Goal: Information Seeking & Learning: Check status

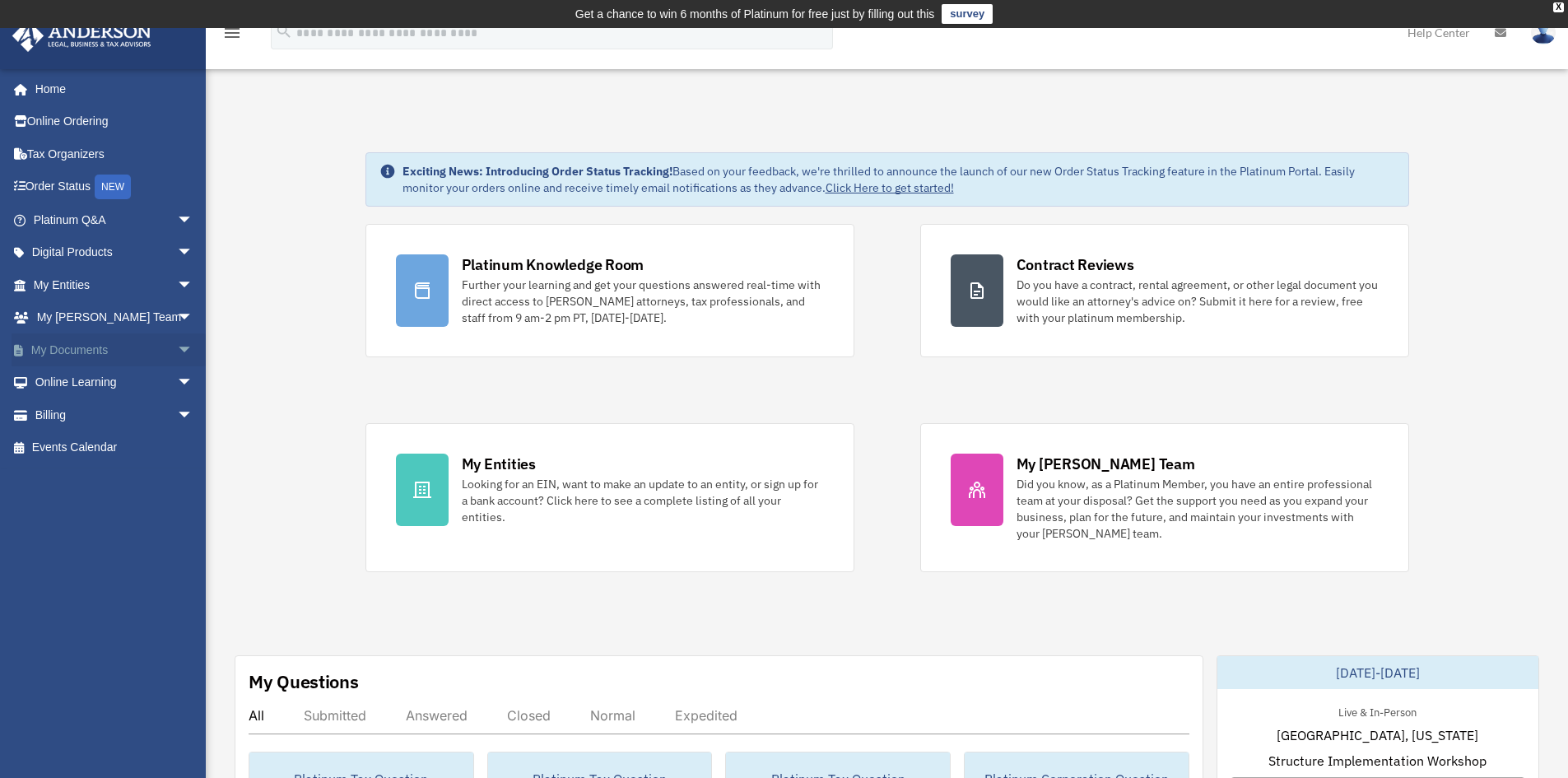
click at [95, 354] on link "My Documents arrow_drop_down" at bounding box center [114, 350] width 206 height 33
click at [177, 350] on span "arrow_drop_down" at bounding box center [194, 350] width 33 height 33
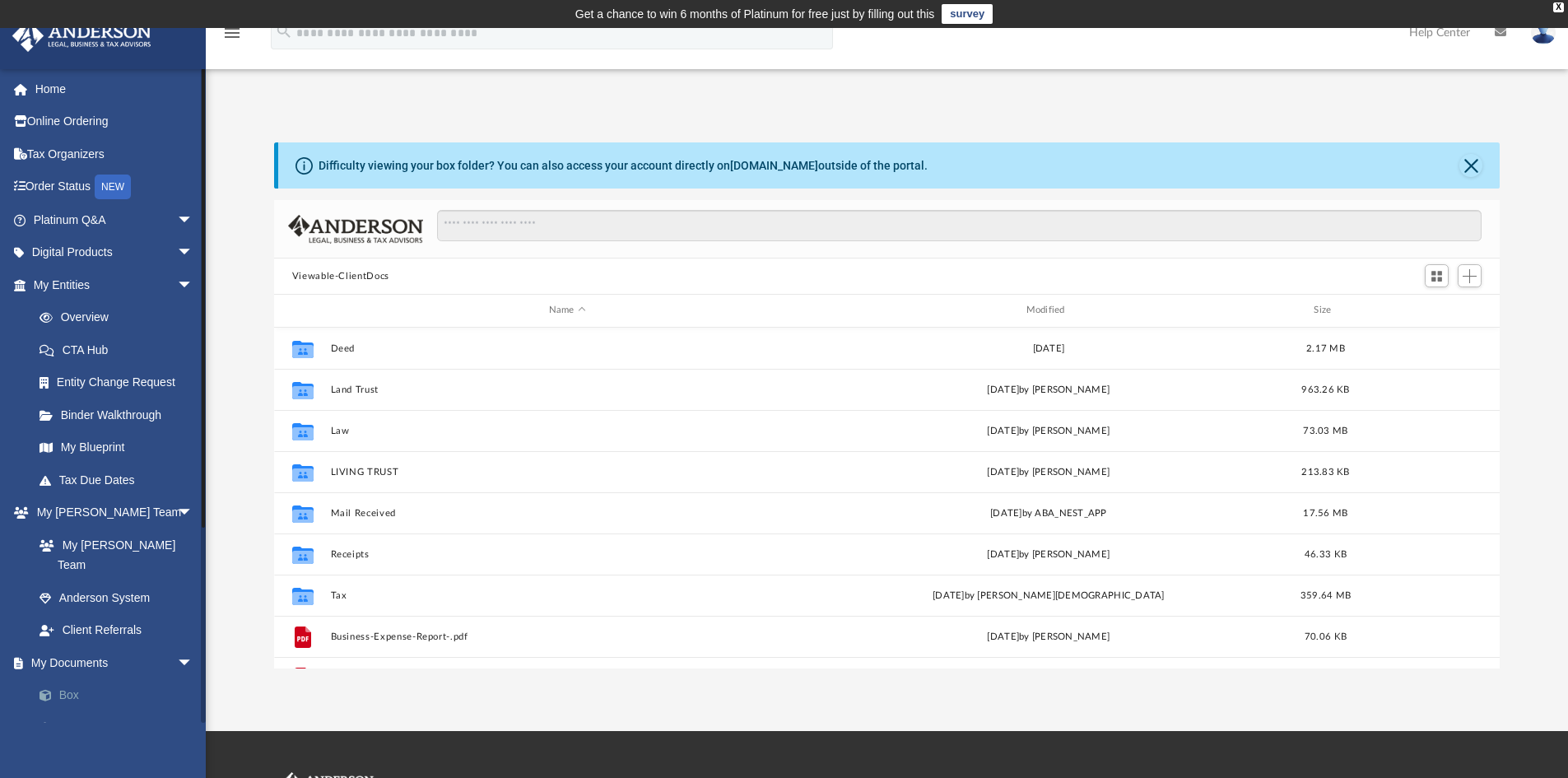
scroll to position [363, 1213]
click at [51, 690] on span at bounding box center [54, 695] width 11 height 11
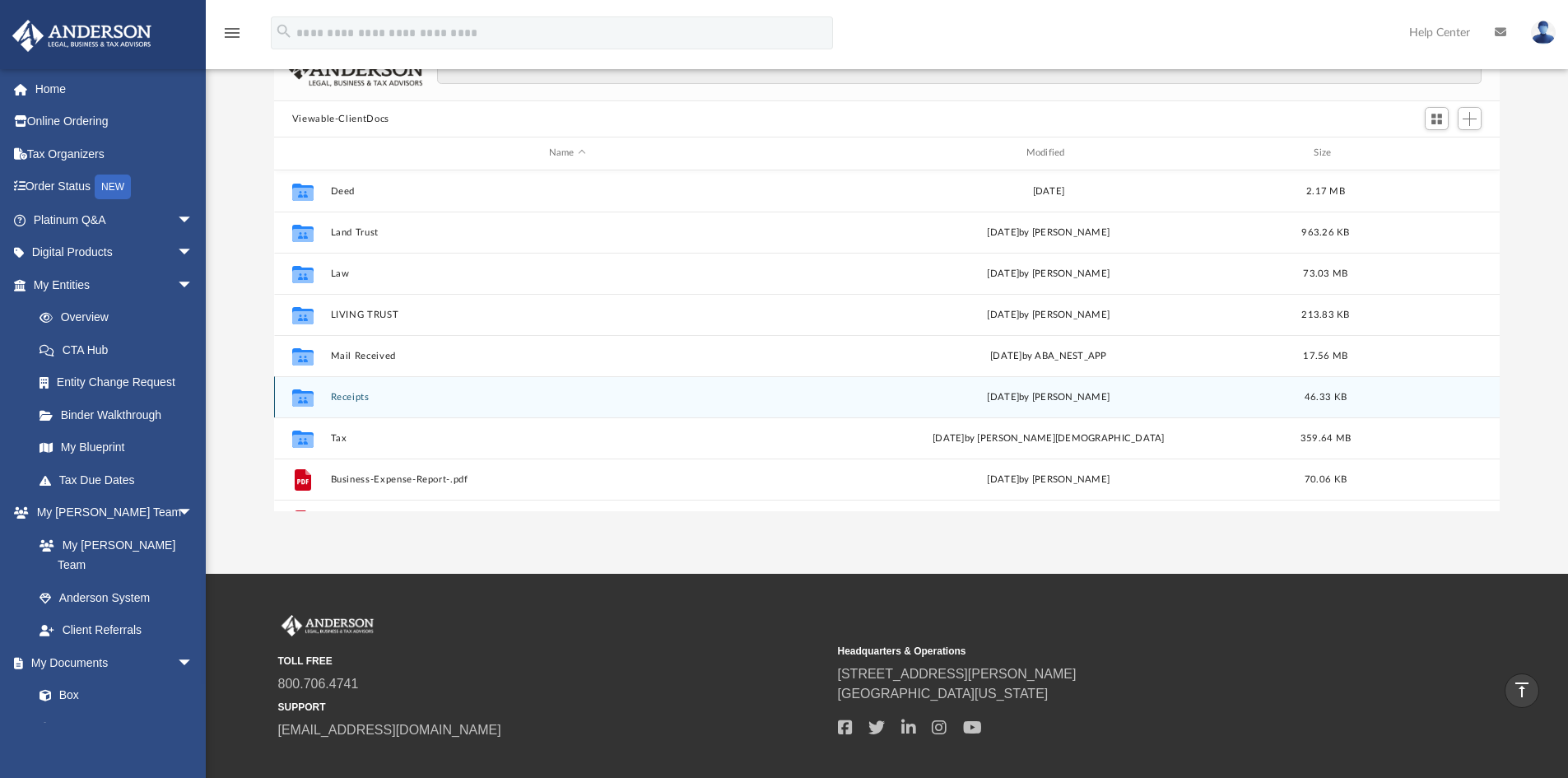
scroll to position [1, 0]
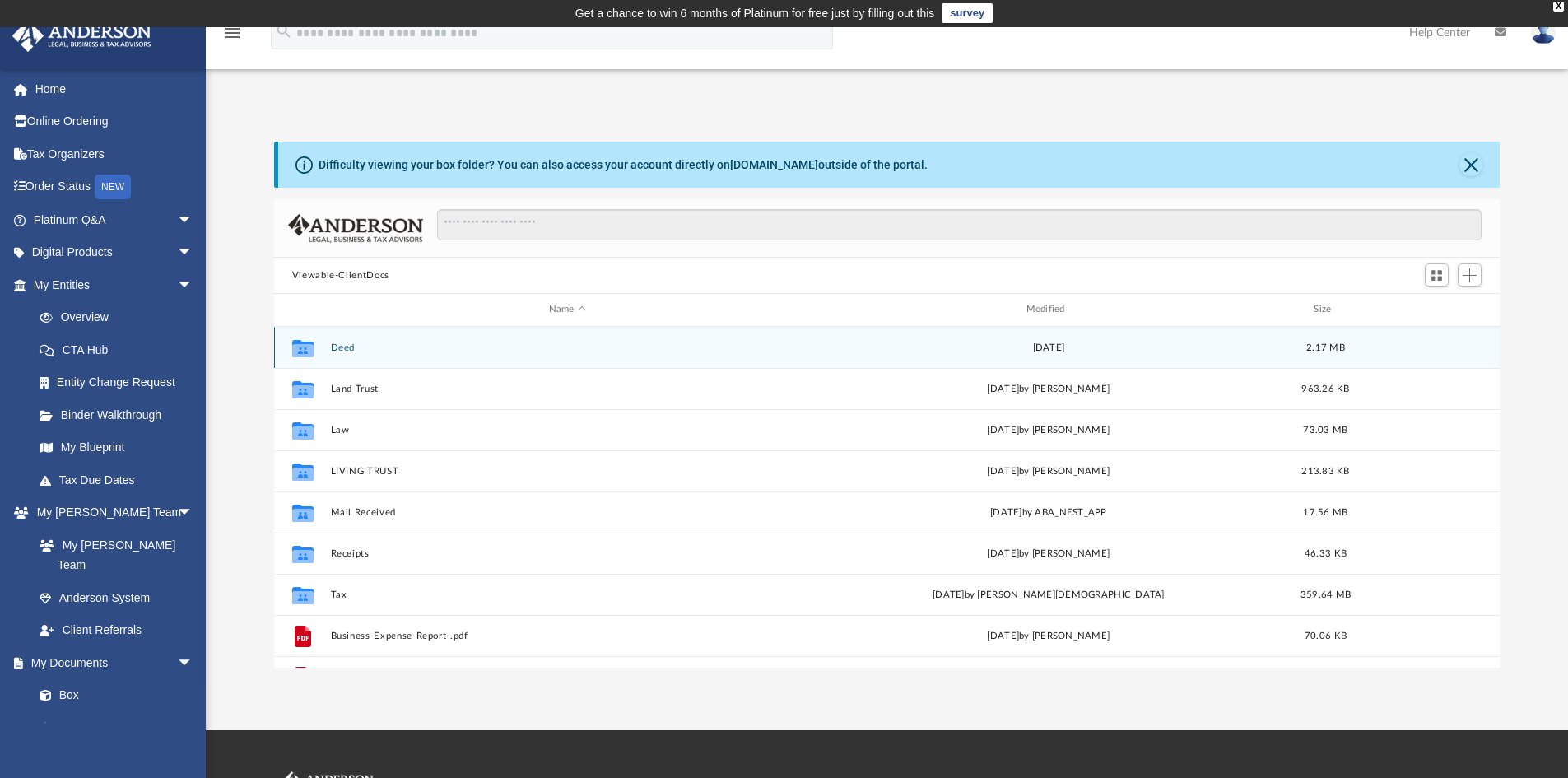
click at [345, 341] on div "Collaborated Folder Deed Fri Jul 21 2017 2.17 MB" at bounding box center [887, 347] width 1226 height 41
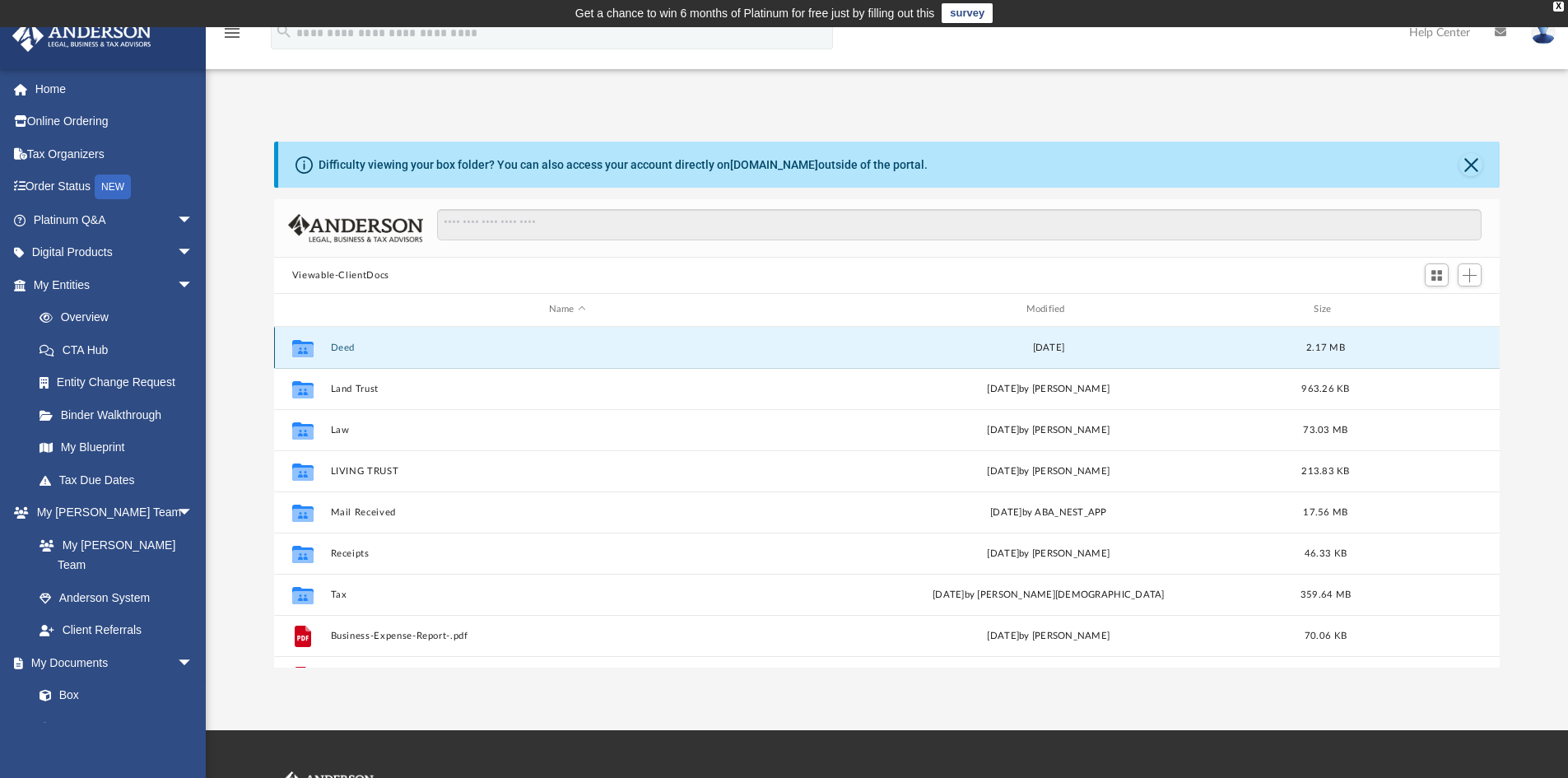
click at [343, 345] on button "Deed" at bounding box center [567, 348] width 474 height 11
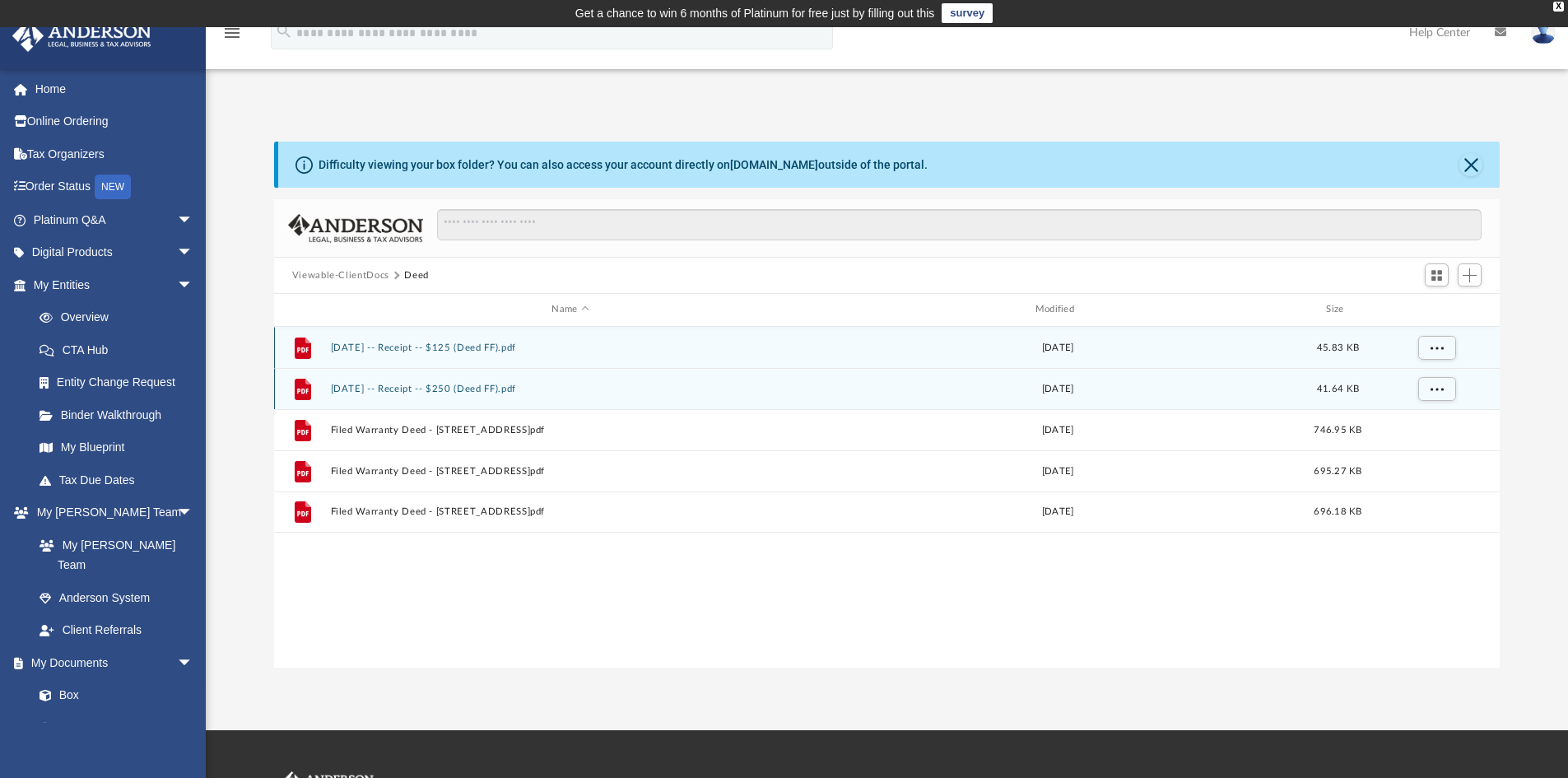
scroll to position [0, 0]
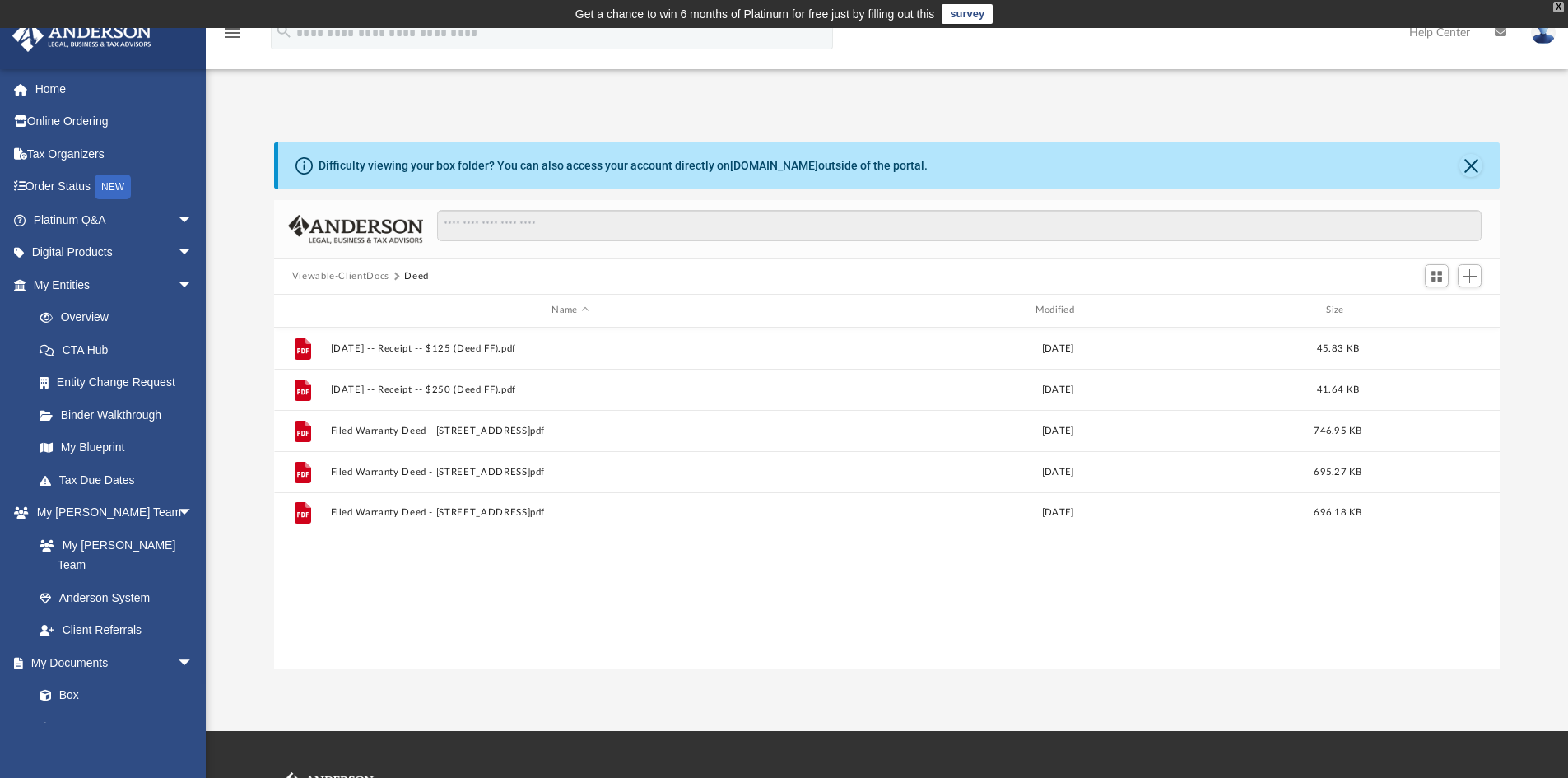
click at [1556, 6] on div "X" at bounding box center [1558, 7] width 11 height 10
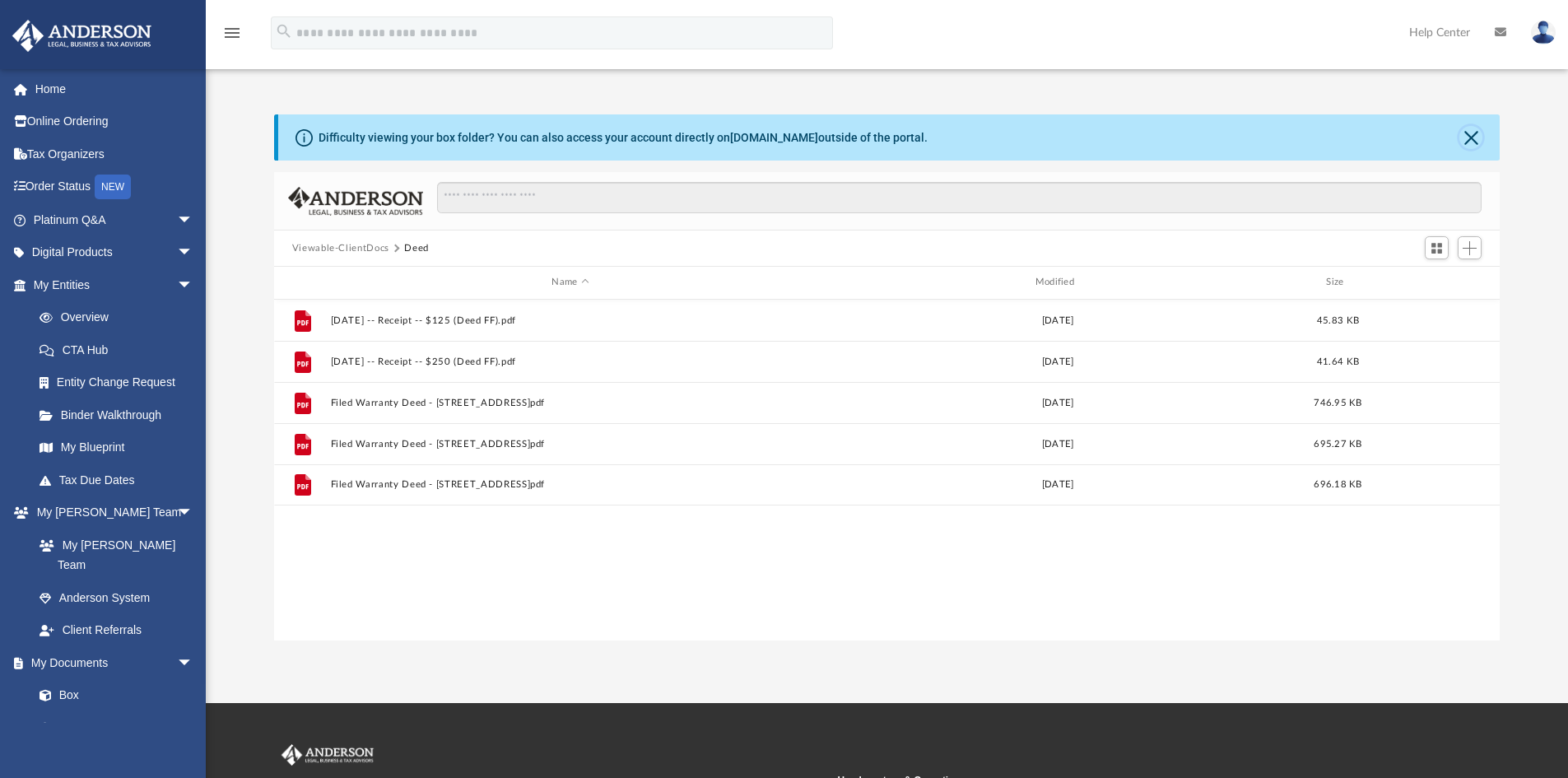
click at [1478, 134] on button "Close" at bounding box center [1471, 137] width 23 height 23
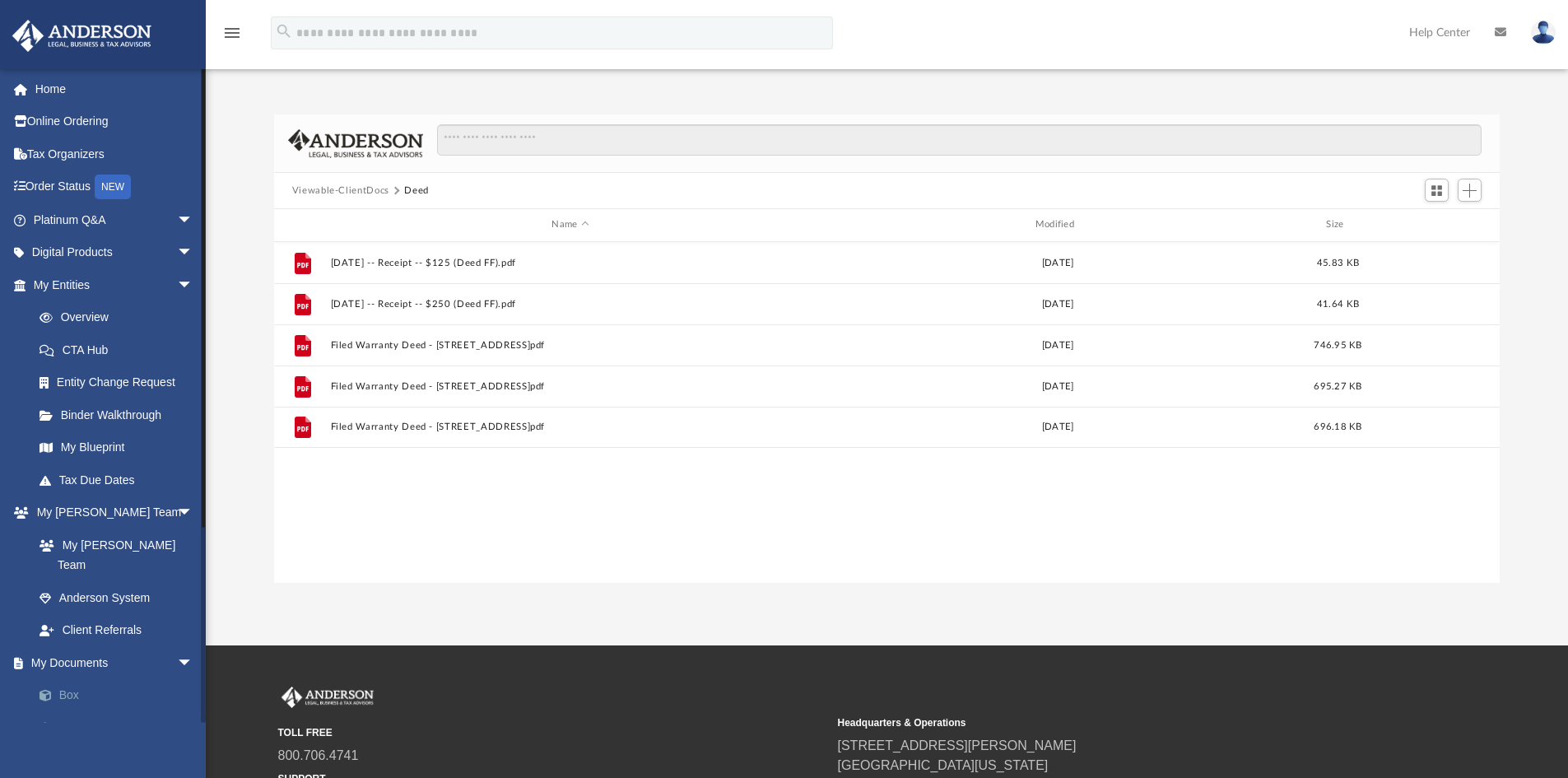
click at [70, 680] on link "Box" at bounding box center [120, 696] width 195 height 33
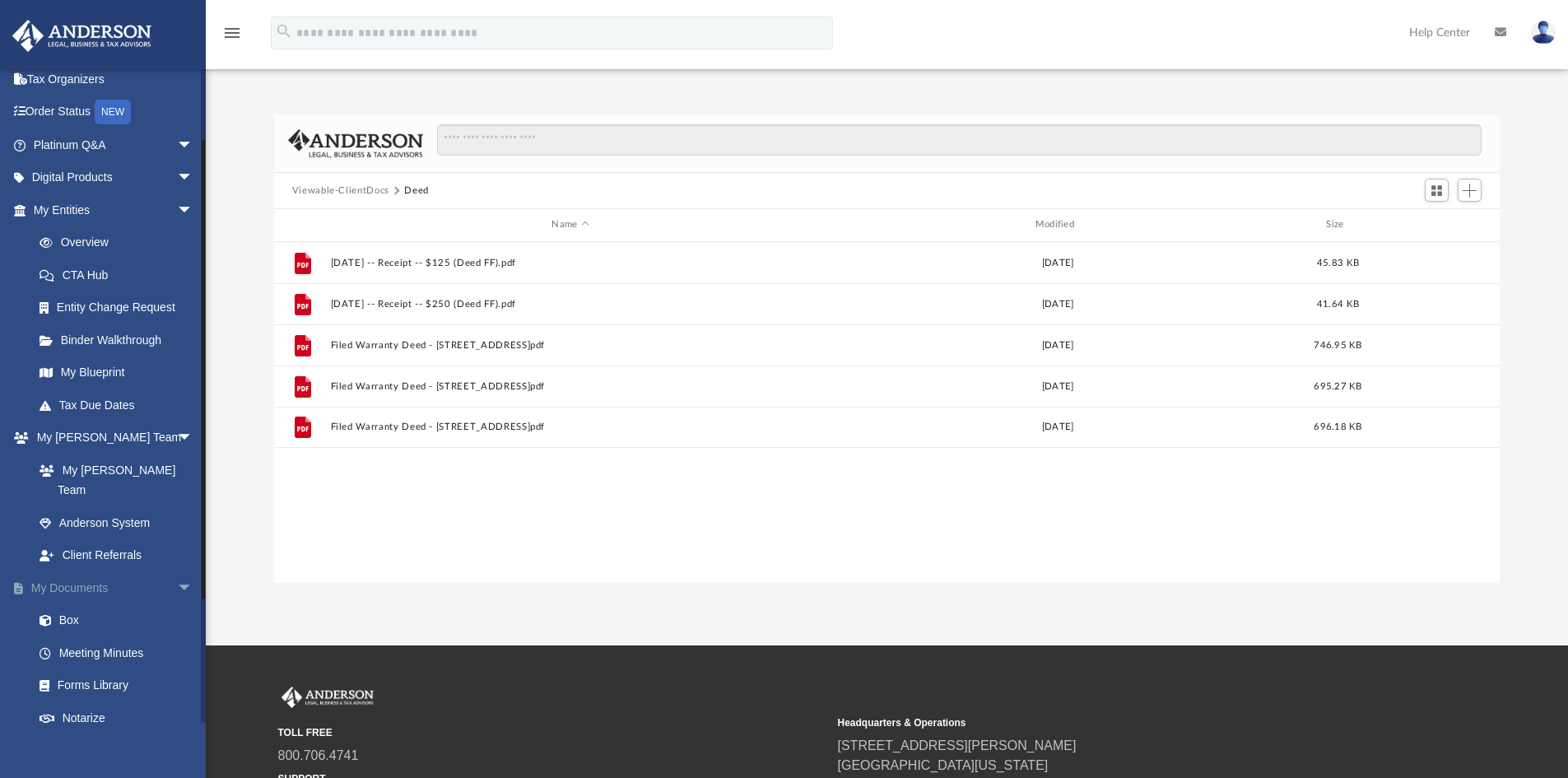
scroll to position [165, 0]
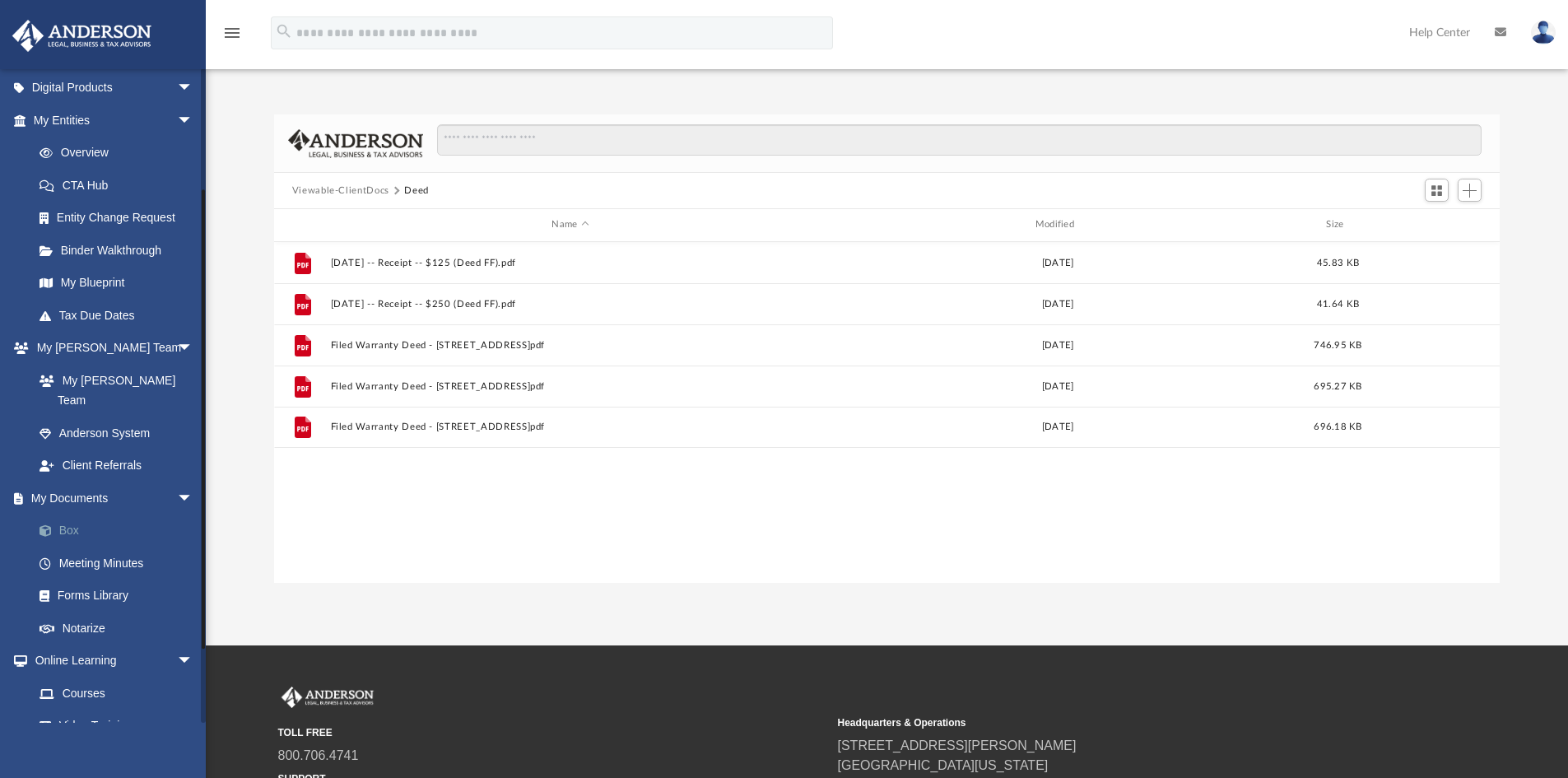
click at [56, 525] on span at bounding box center [54, 530] width 11 height 11
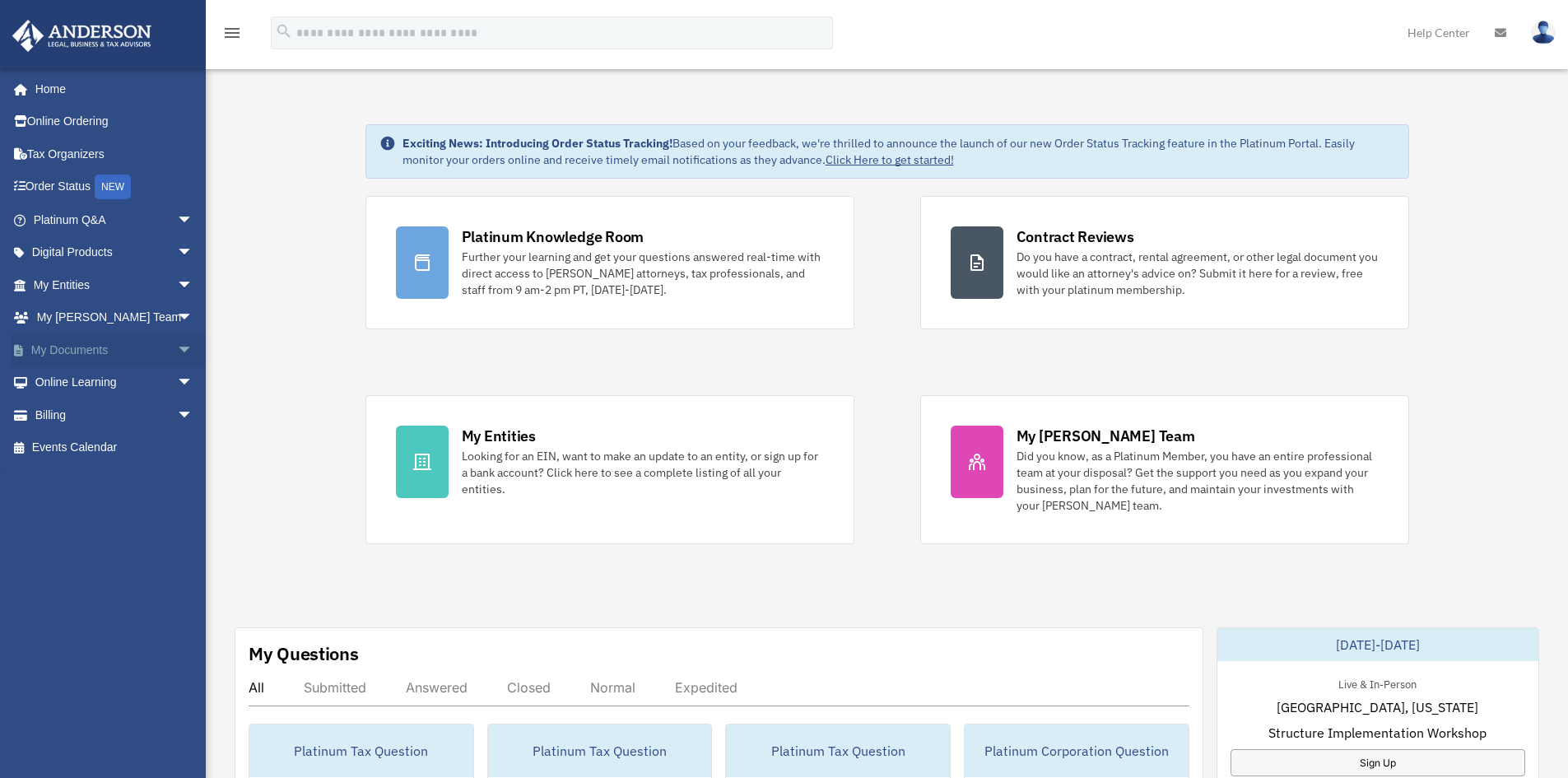
click at [56, 344] on link "My Documents arrow_drop_down" at bounding box center [114, 350] width 206 height 33
click at [177, 344] on span "arrow_drop_down" at bounding box center [194, 350] width 33 height 33
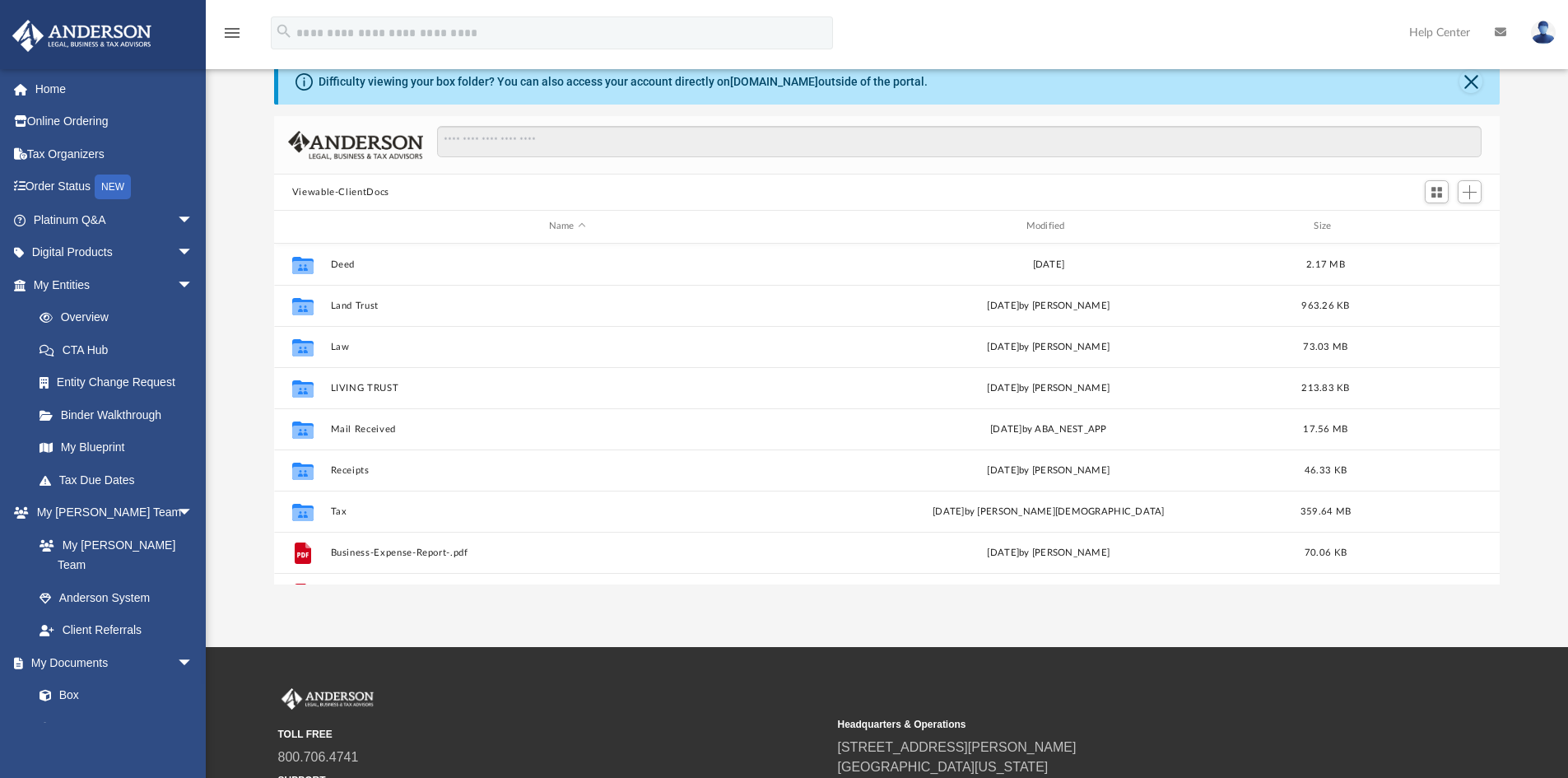
scroll to position [83, 0]
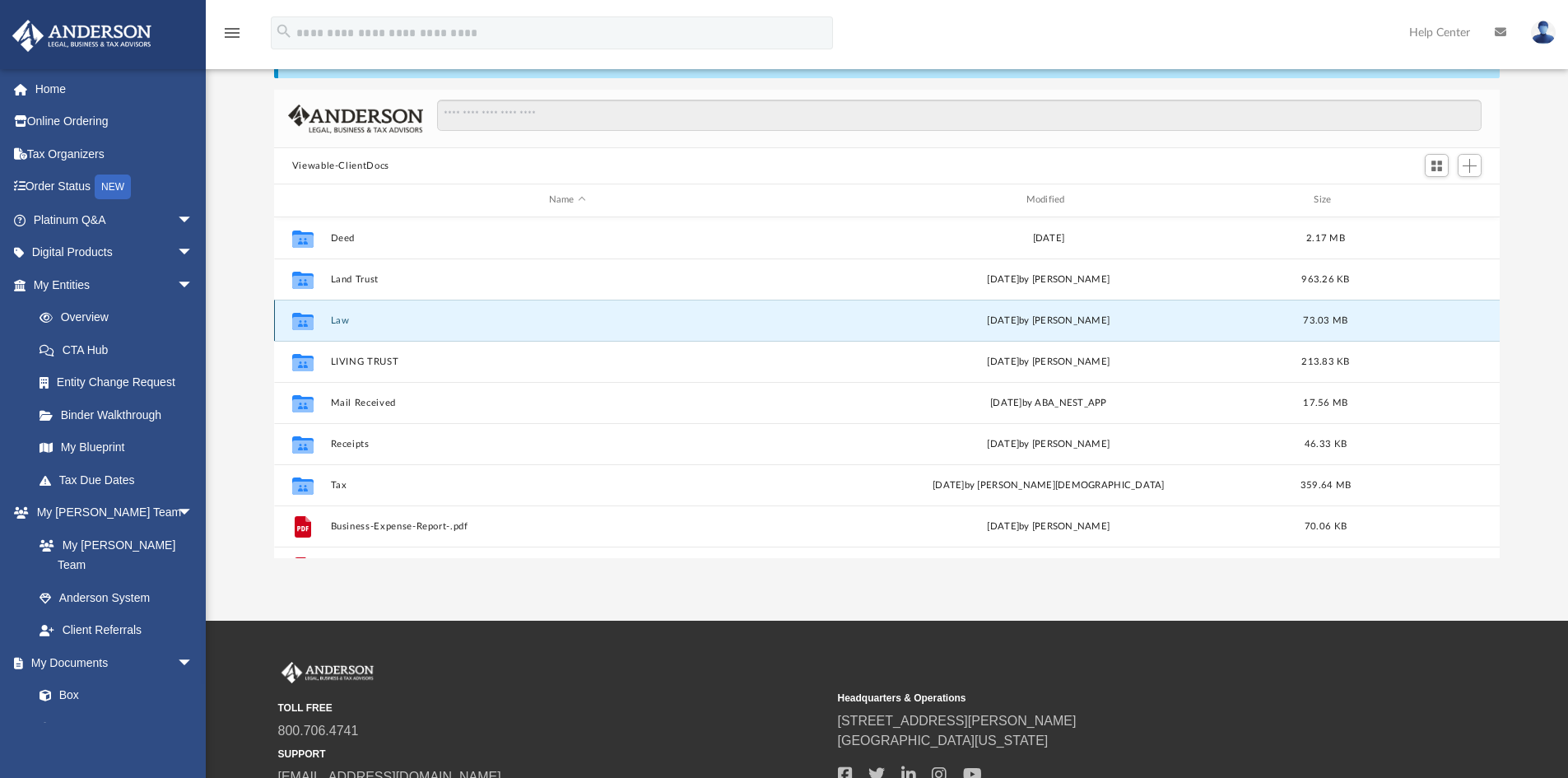
click at [340, 315] on button "Law" at bounding box center [567, 321] width 474 height 11
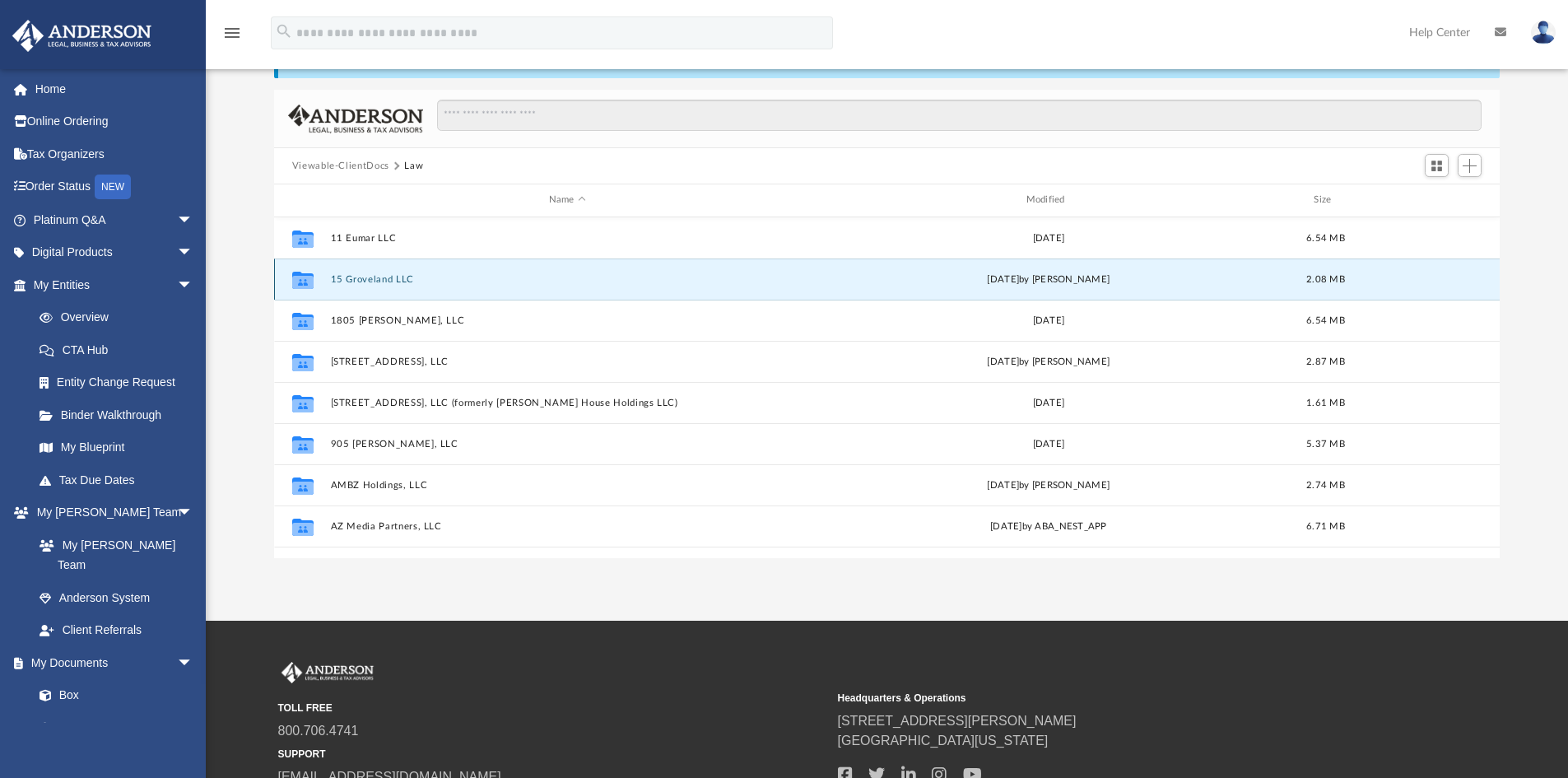
click at [354, 281] on button "15 Groveland LLC" at bounding box center [567, 279] width 474 height 11
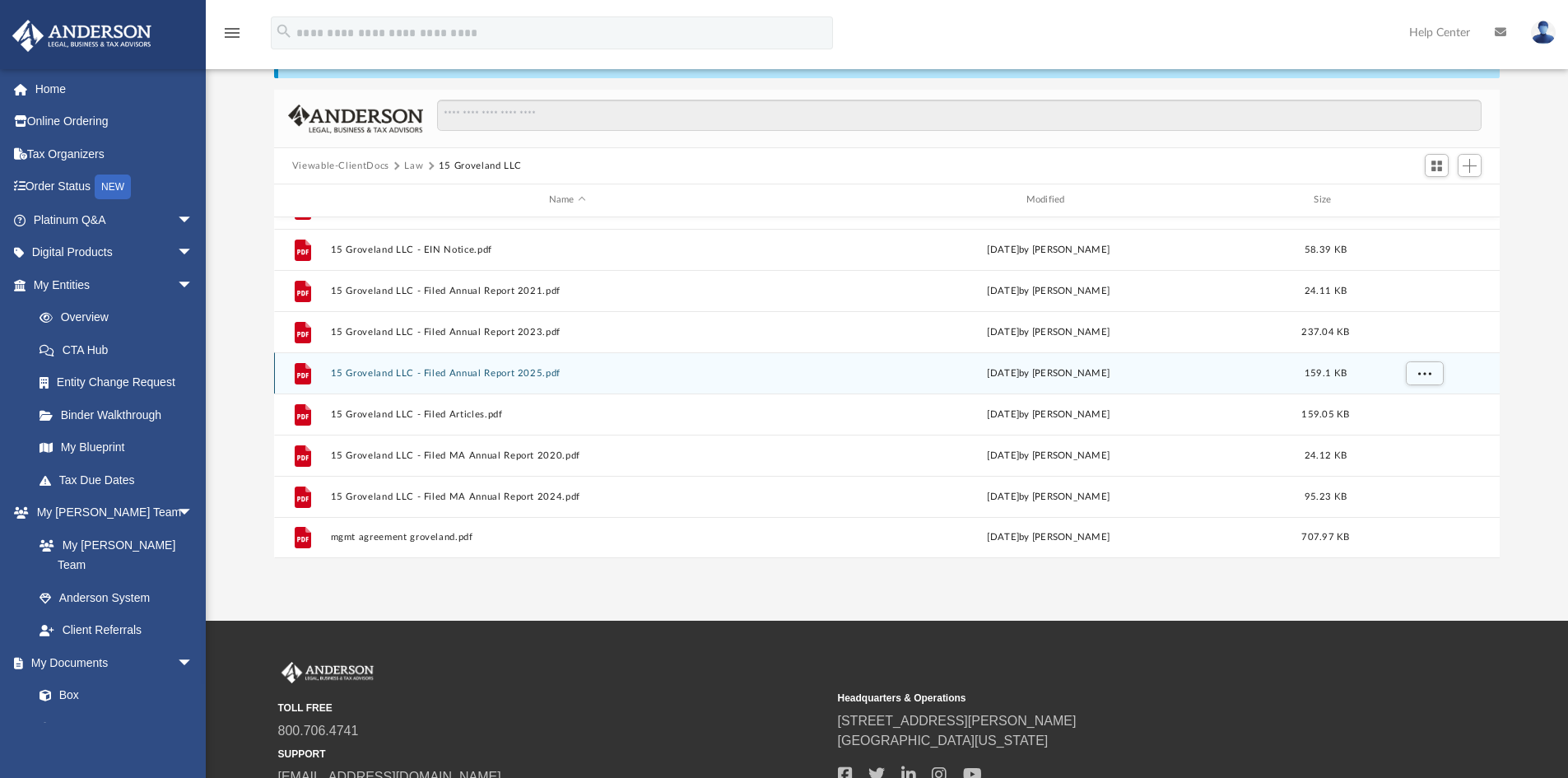
scroll to position [220, 0]
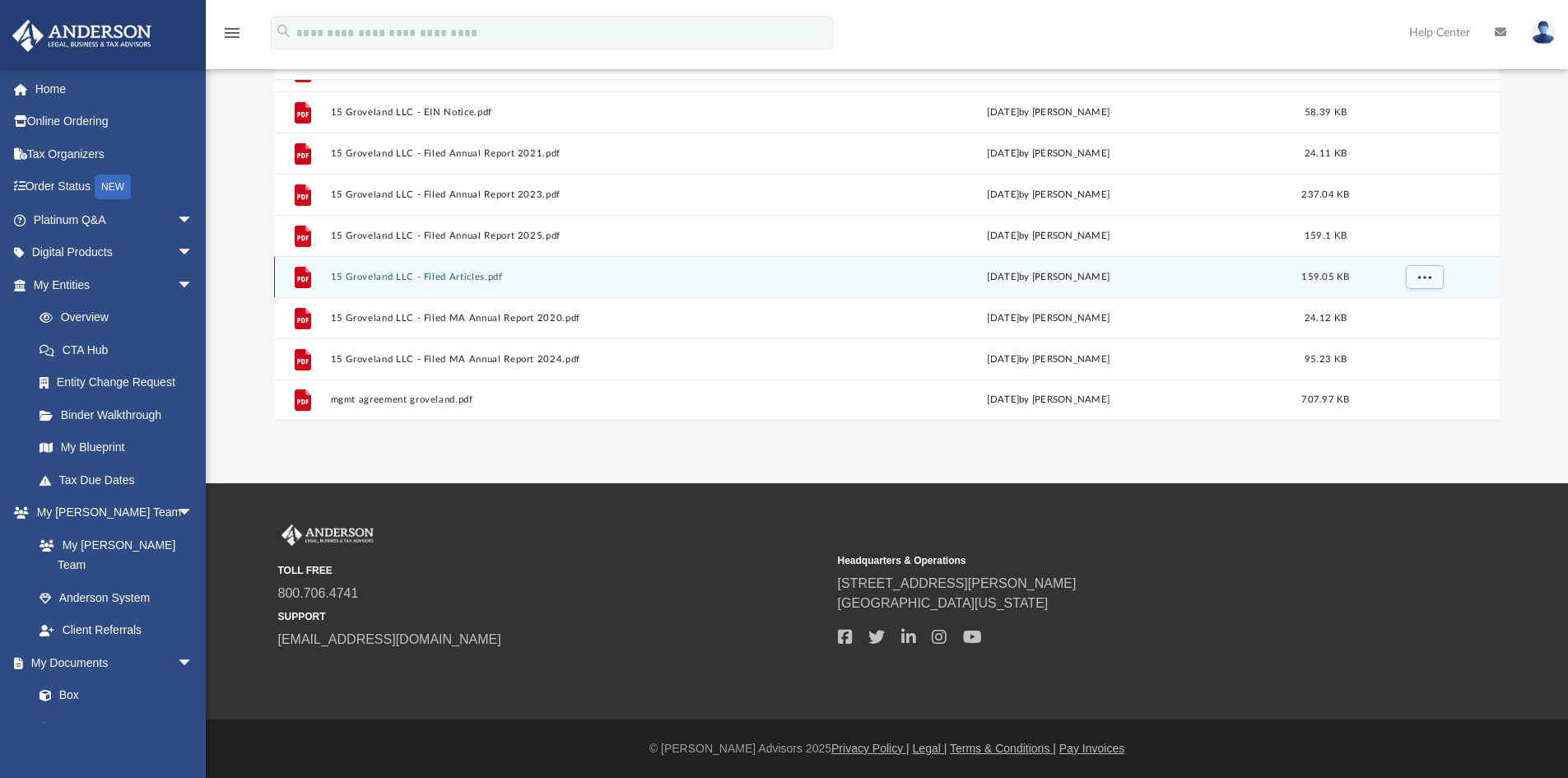
click at [453, 275] on button "15 Groveland LLC - Filed Articles.pdf" at bounding box center [567, 277] width 474 height 11
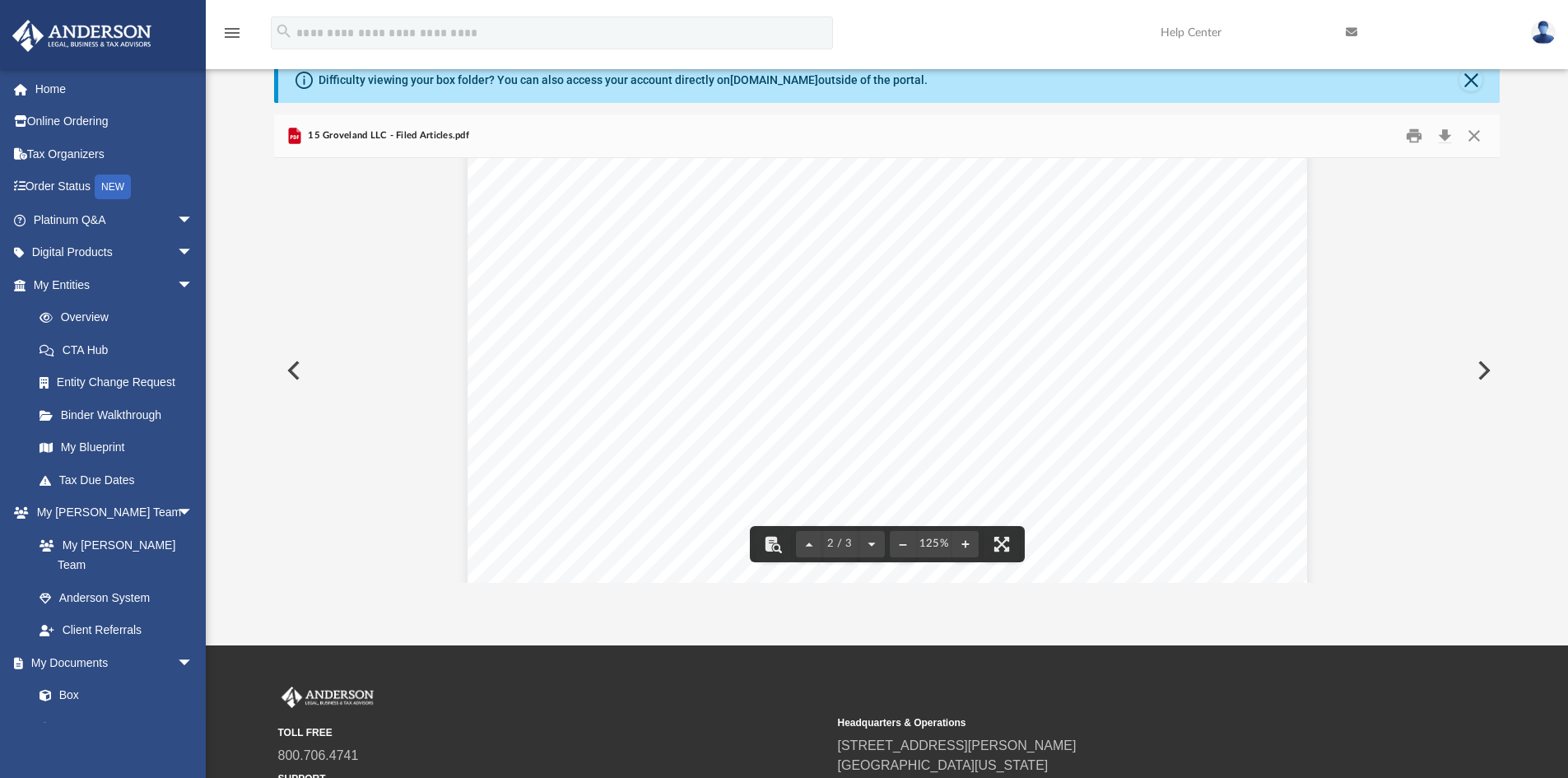
scroll to position [0, 0]
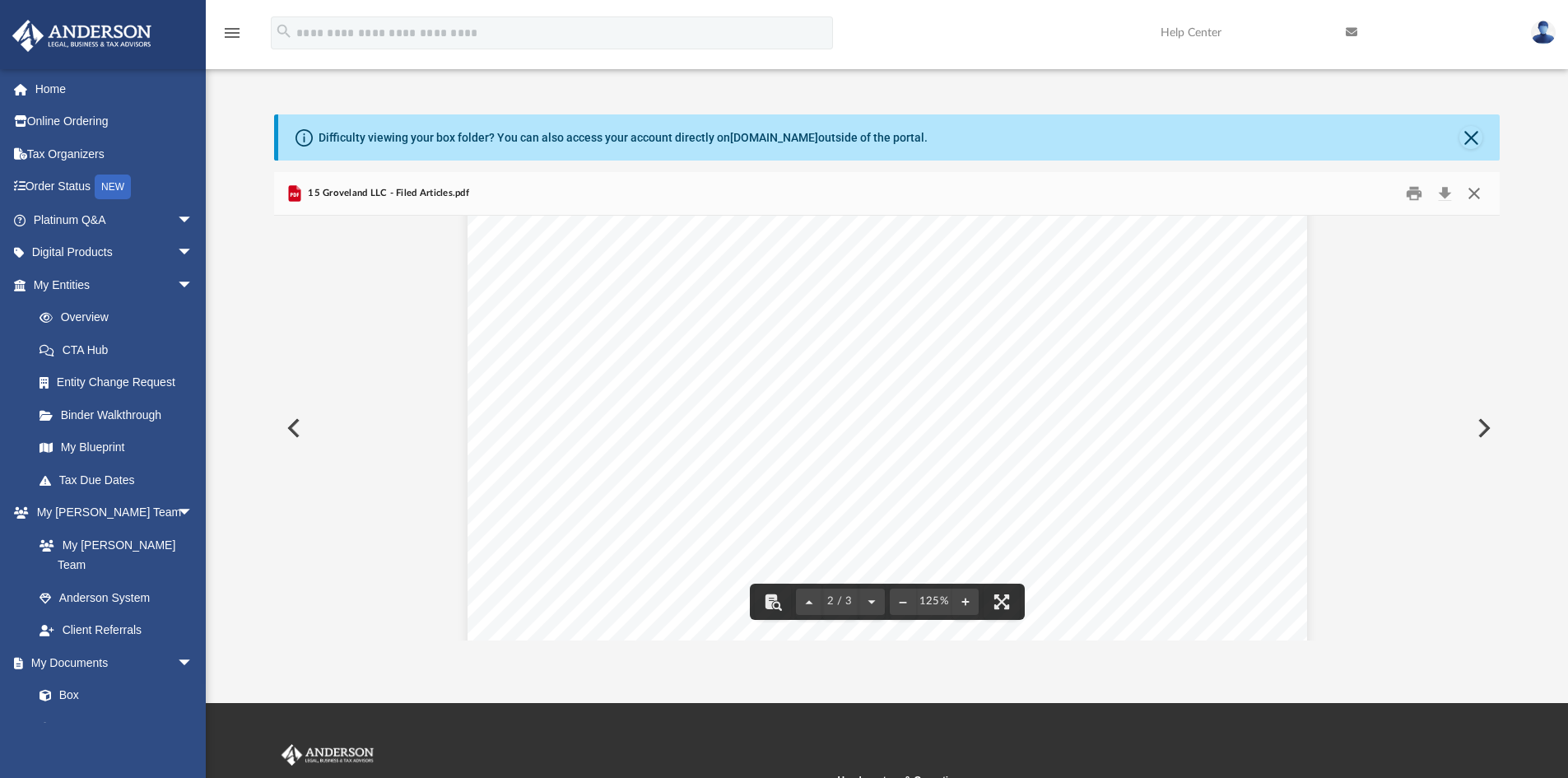
click at [1479, 190] on button "Close" at bounding box center [1475, 193] width 30 height 25
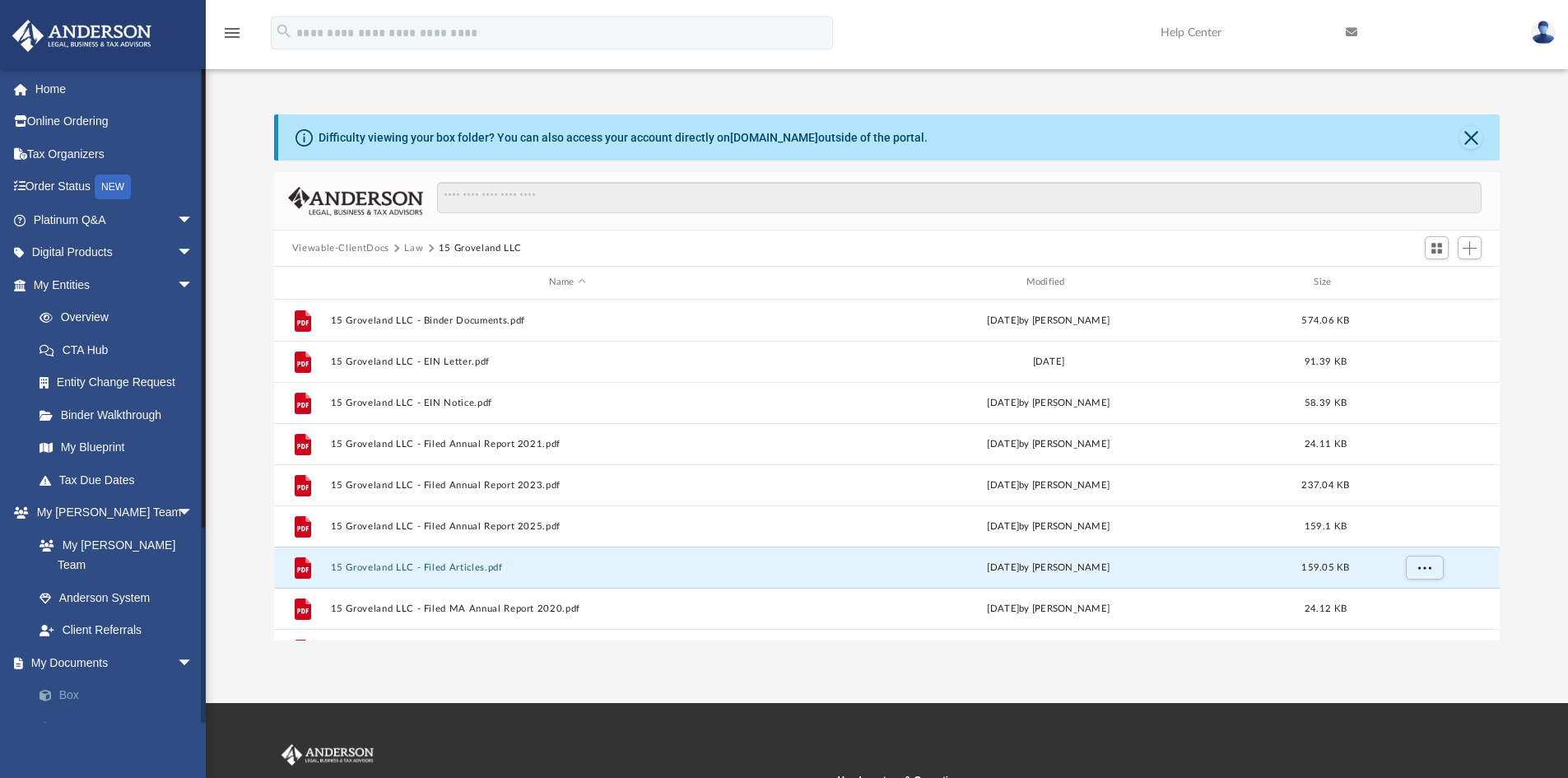
click at [68, 680] on link "Box" at bounding box center [120, 696] width 195 height 33
click at [342, 250] on button "Viewable-ClientDocs" at bounding box center [341, 249] width 97 height 15
click at [406, 248] on button "Law" at bounding box center [414, 249] width 19 height 15
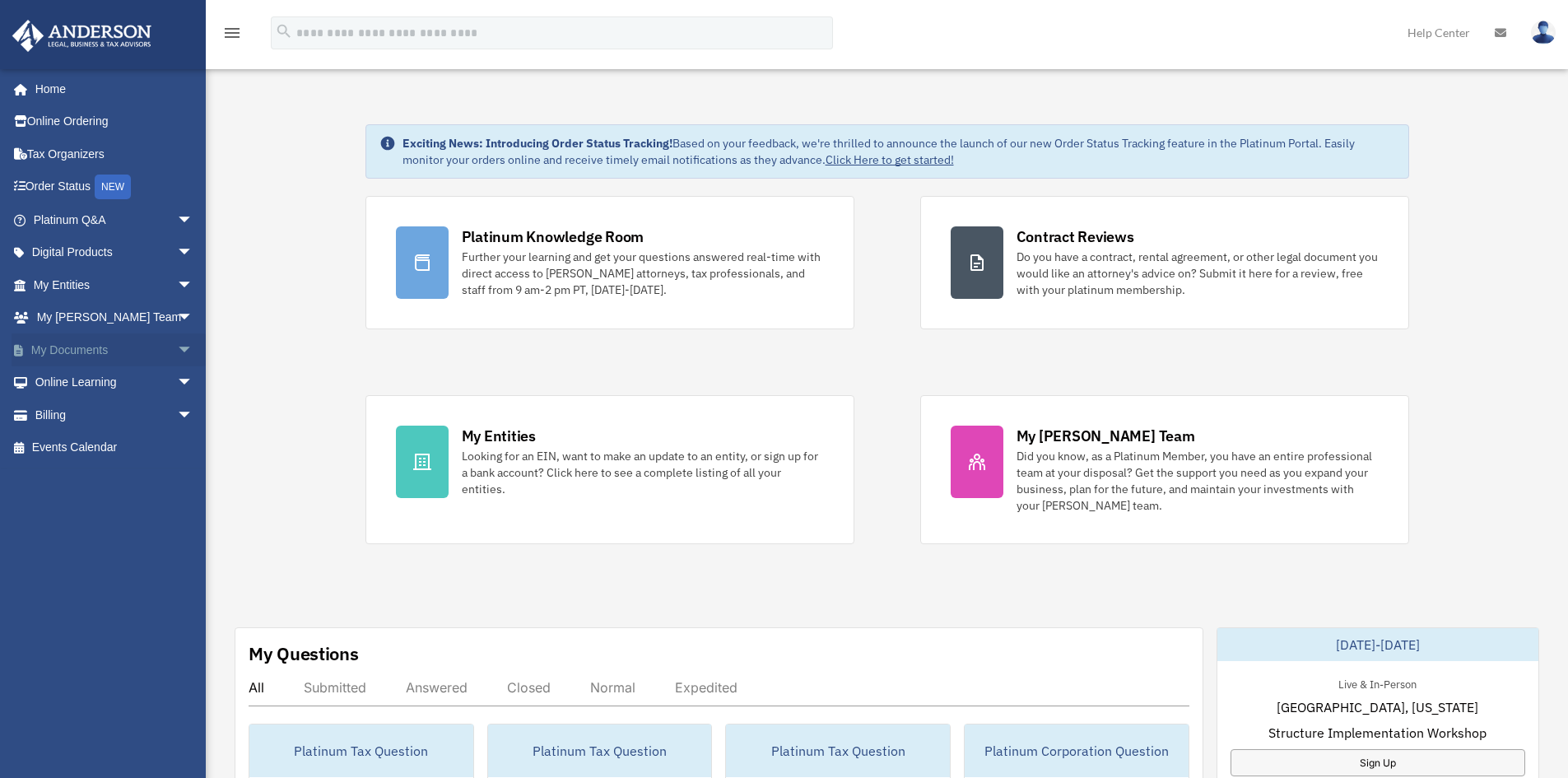
click at [177, 350] on span "arrow_drop_down" at bounding box center [194, 350] width 33 height 33
click at [83, 446] on link "Forms Library" at bounding box center [120, 448] width 195 height 33
click at [177, 280] on span "arrow_drop_down" at bounding box center [194, 285] width 33 height 33
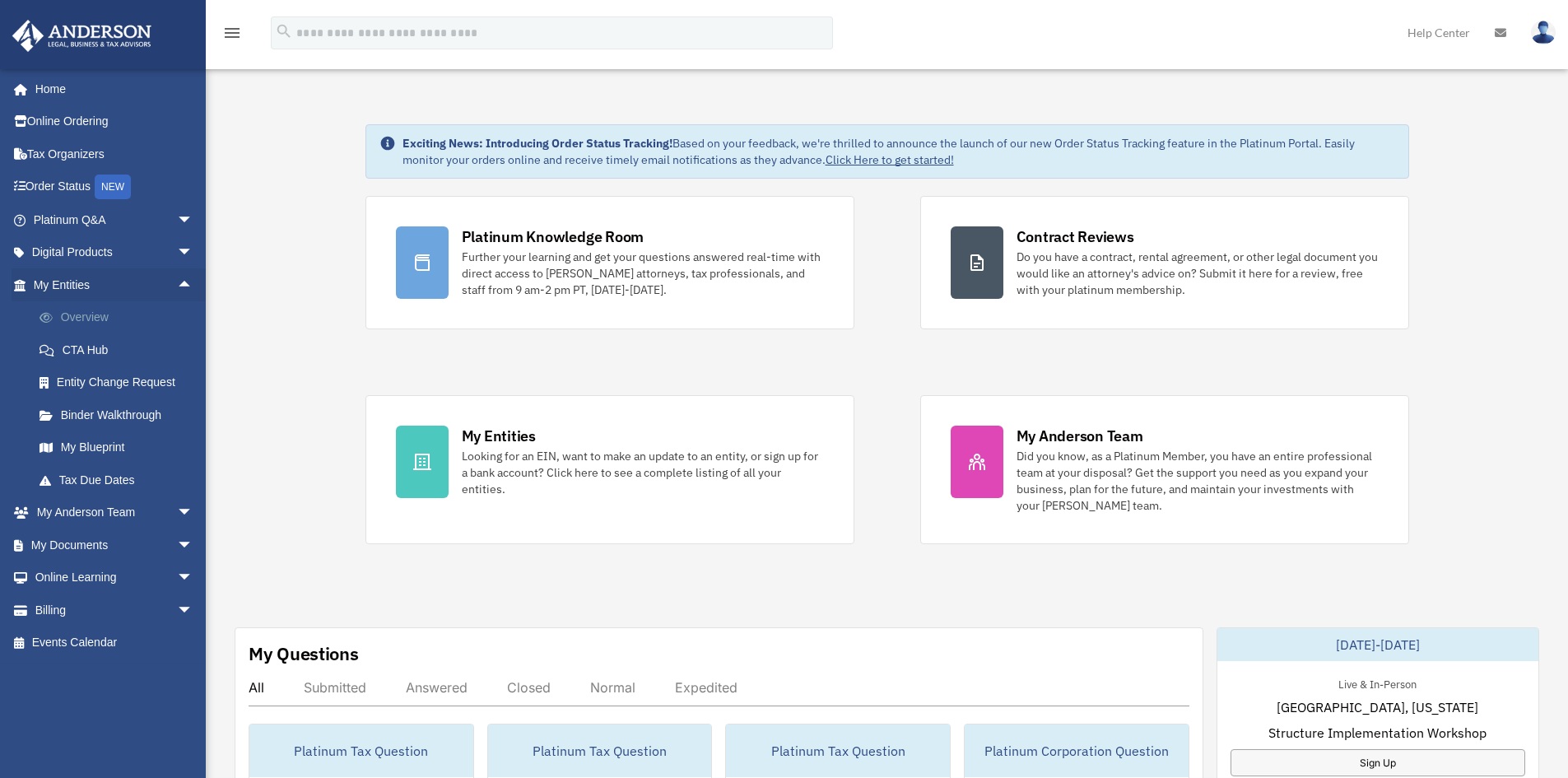
click at [80, 319] on link "Overview" at bounding box center [120, 318] width 195 height 33
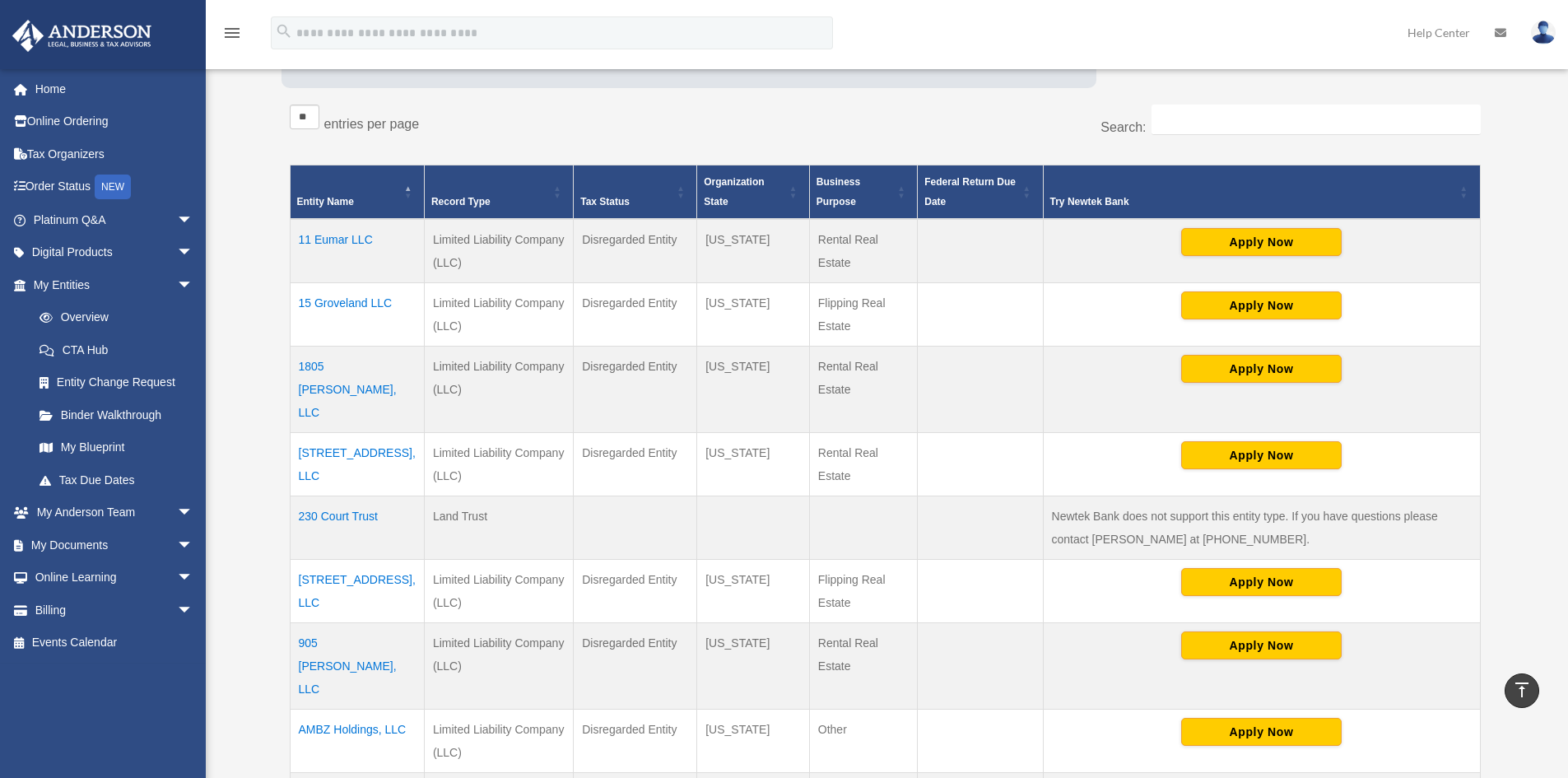
scroll to position [247, 0]
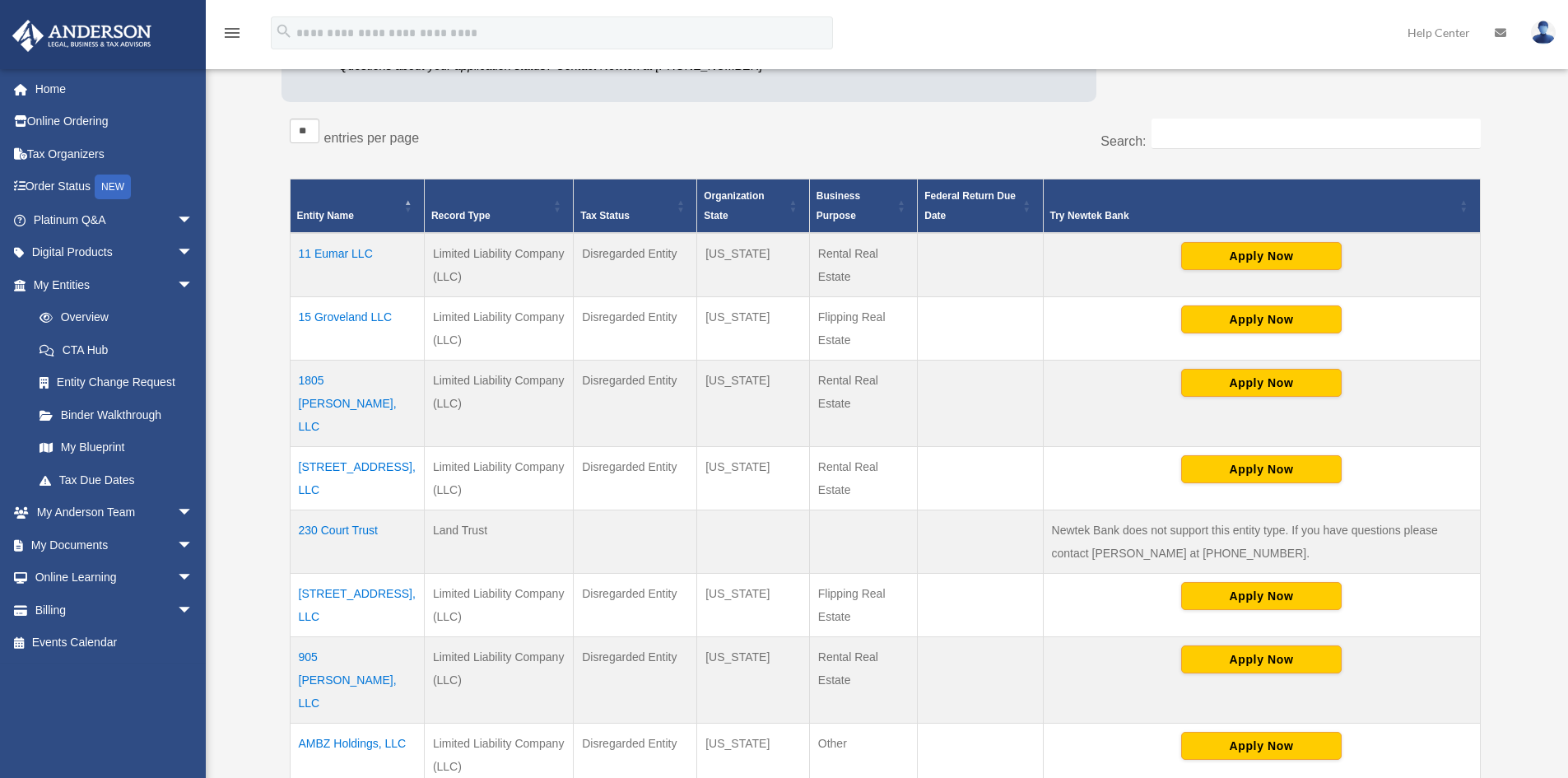
click at [351, 311] on td "15 Groveland LLC" at bounding box center [356, 329] width 134 height 63
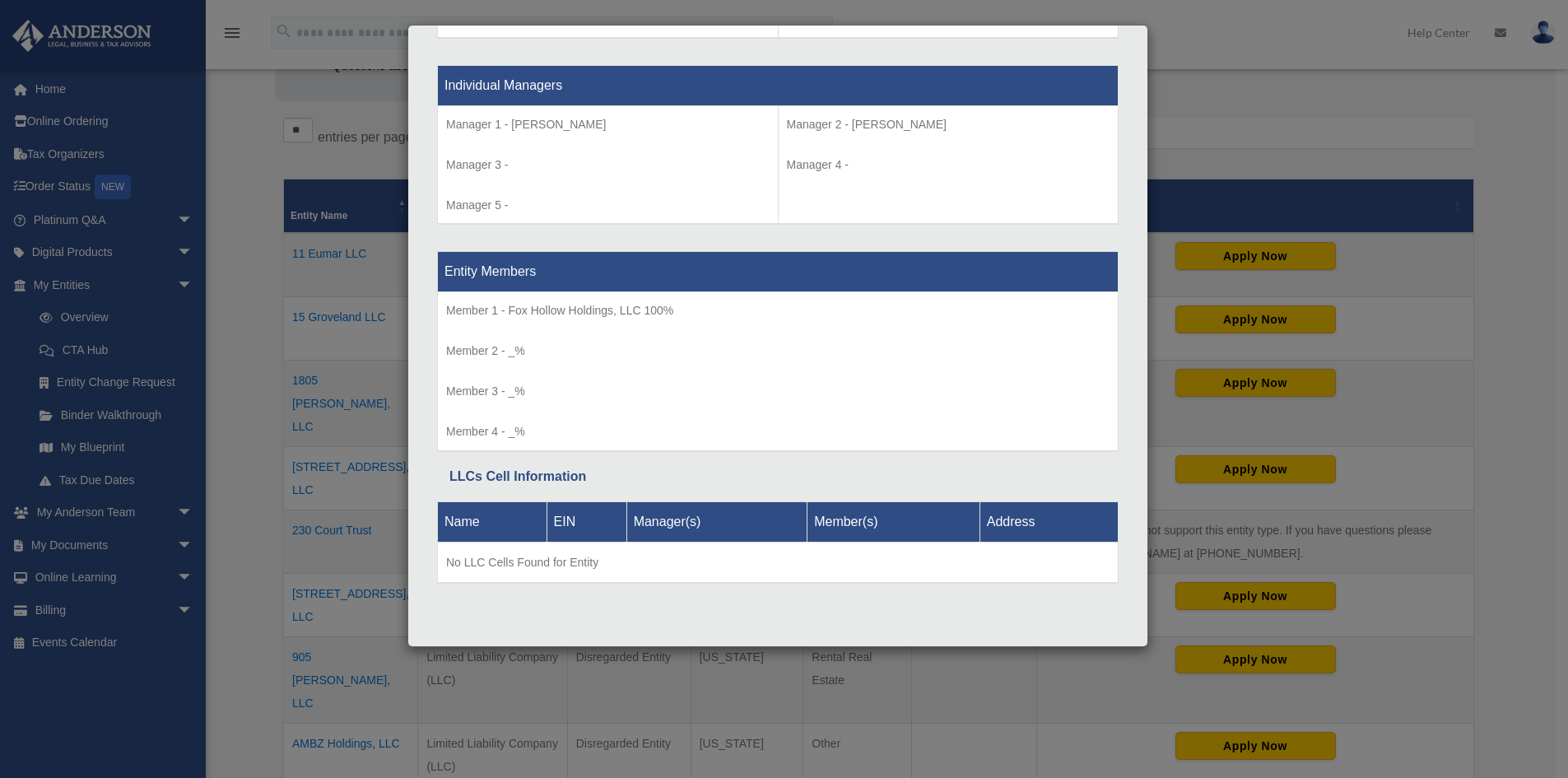
scroll to position [1529, 0]
click at [257, 237] on div "Details × Articles Sent Organizational Date" at bounding box center [784, 389] width 1568 height 778
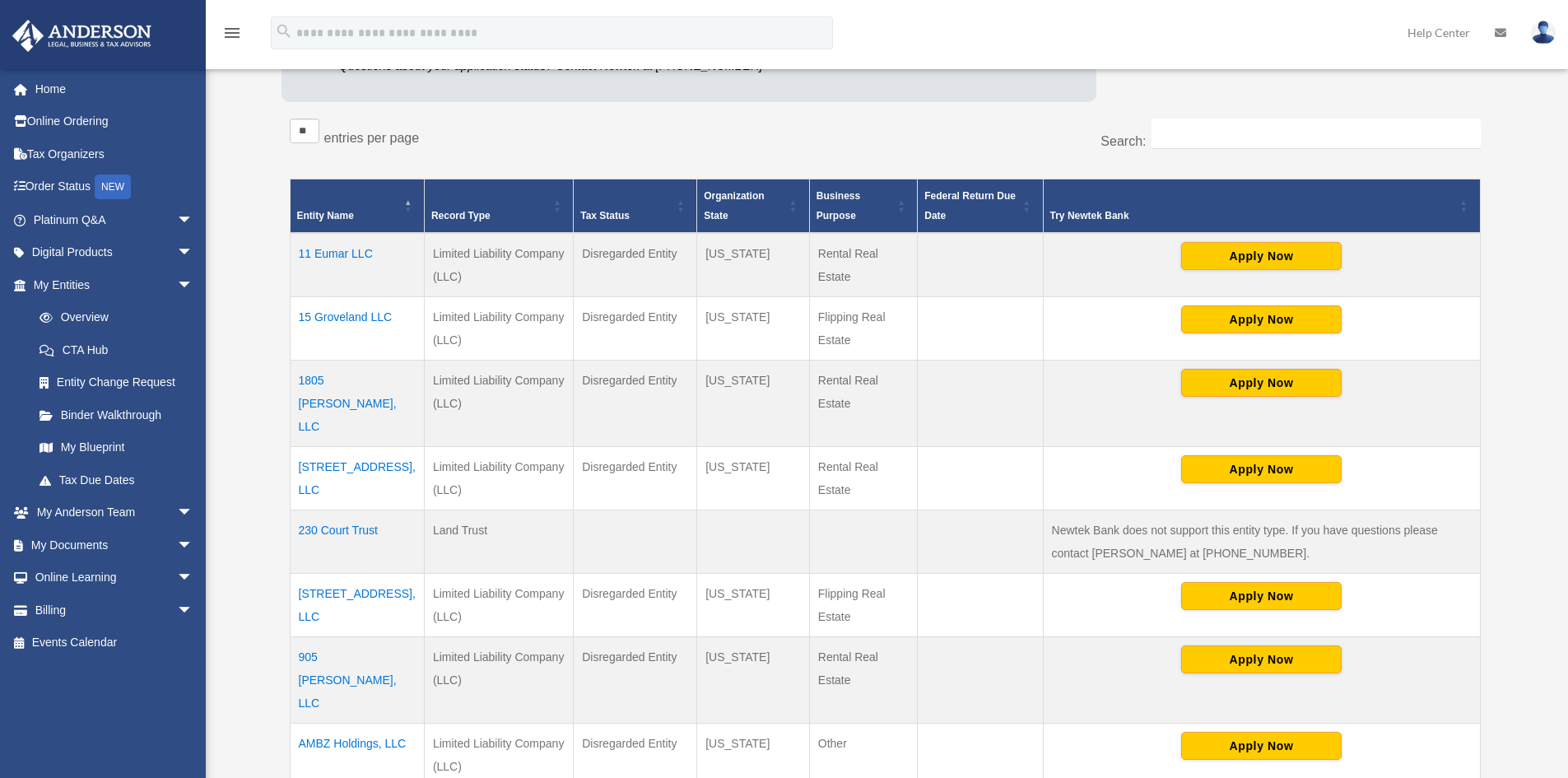
scroll to position [741, 0]
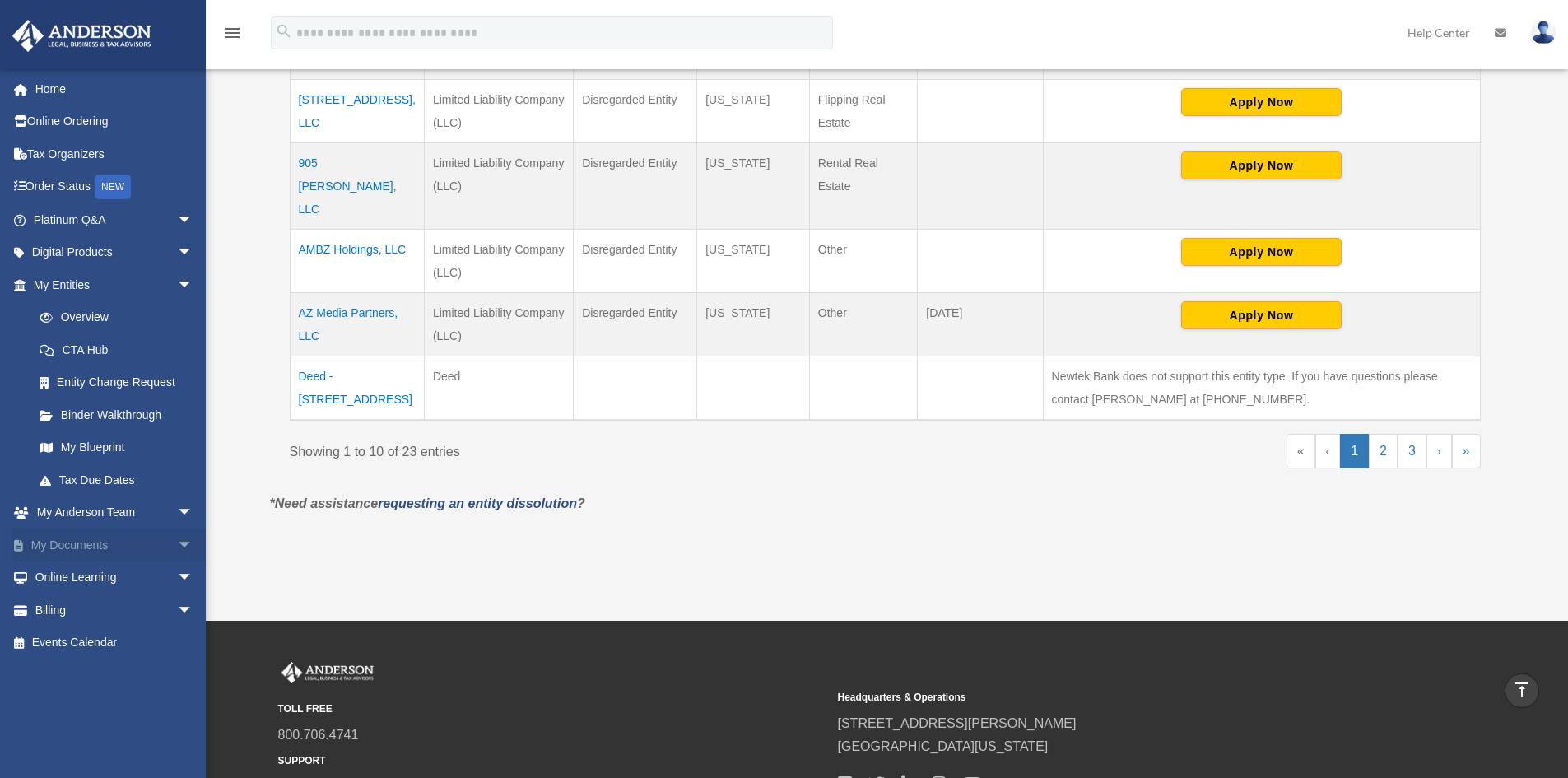
click at [177, 544] on span "arrow_drop_down" at bounding box center [194, 545] width 33 height 33
click at [65, 579] on link "Box" at bounding box center [120, 579] width 195 height 33
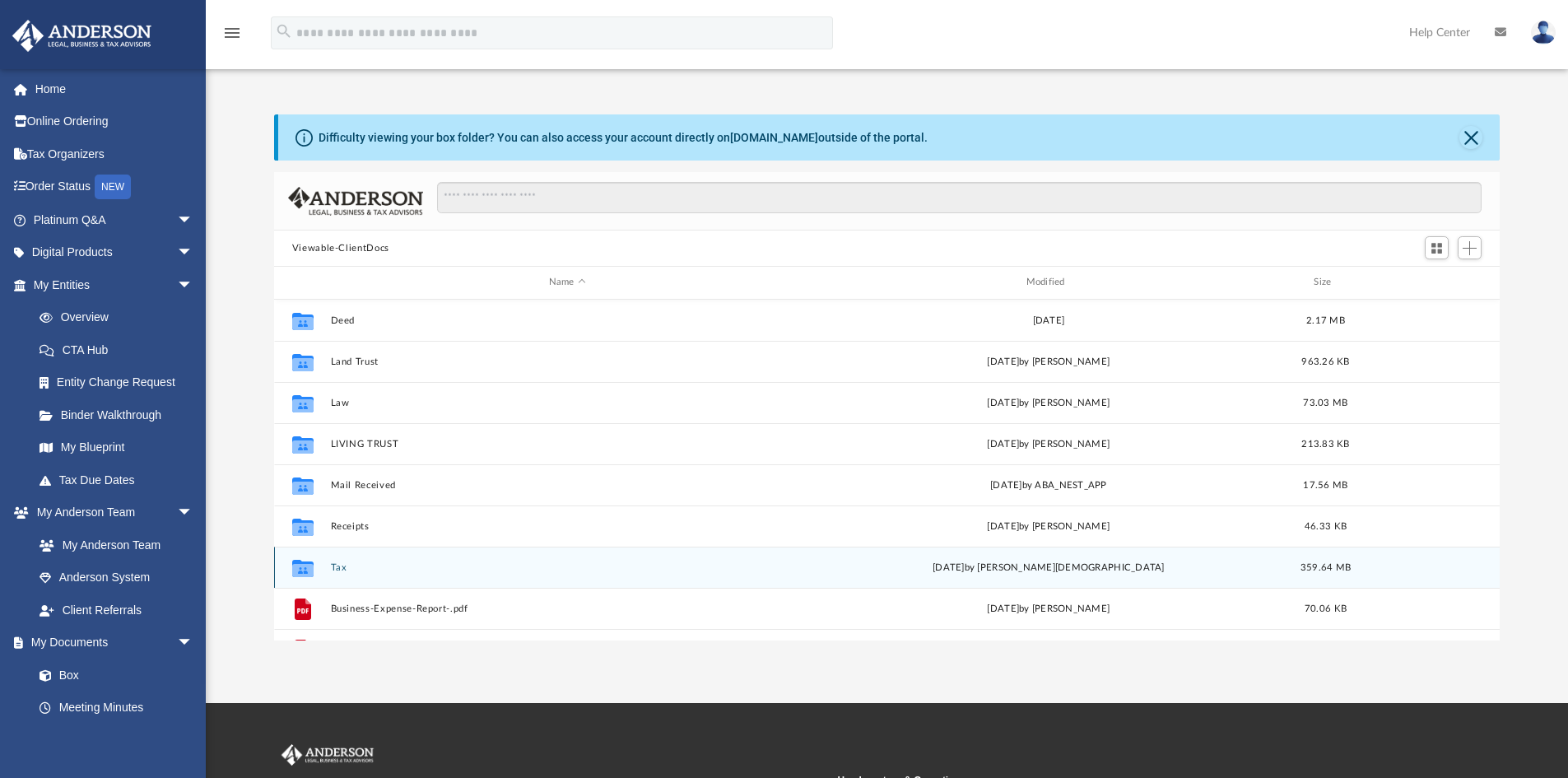
click at [341, 565] on button "Tax" at bounding box center [567, 567] width 474 height 11
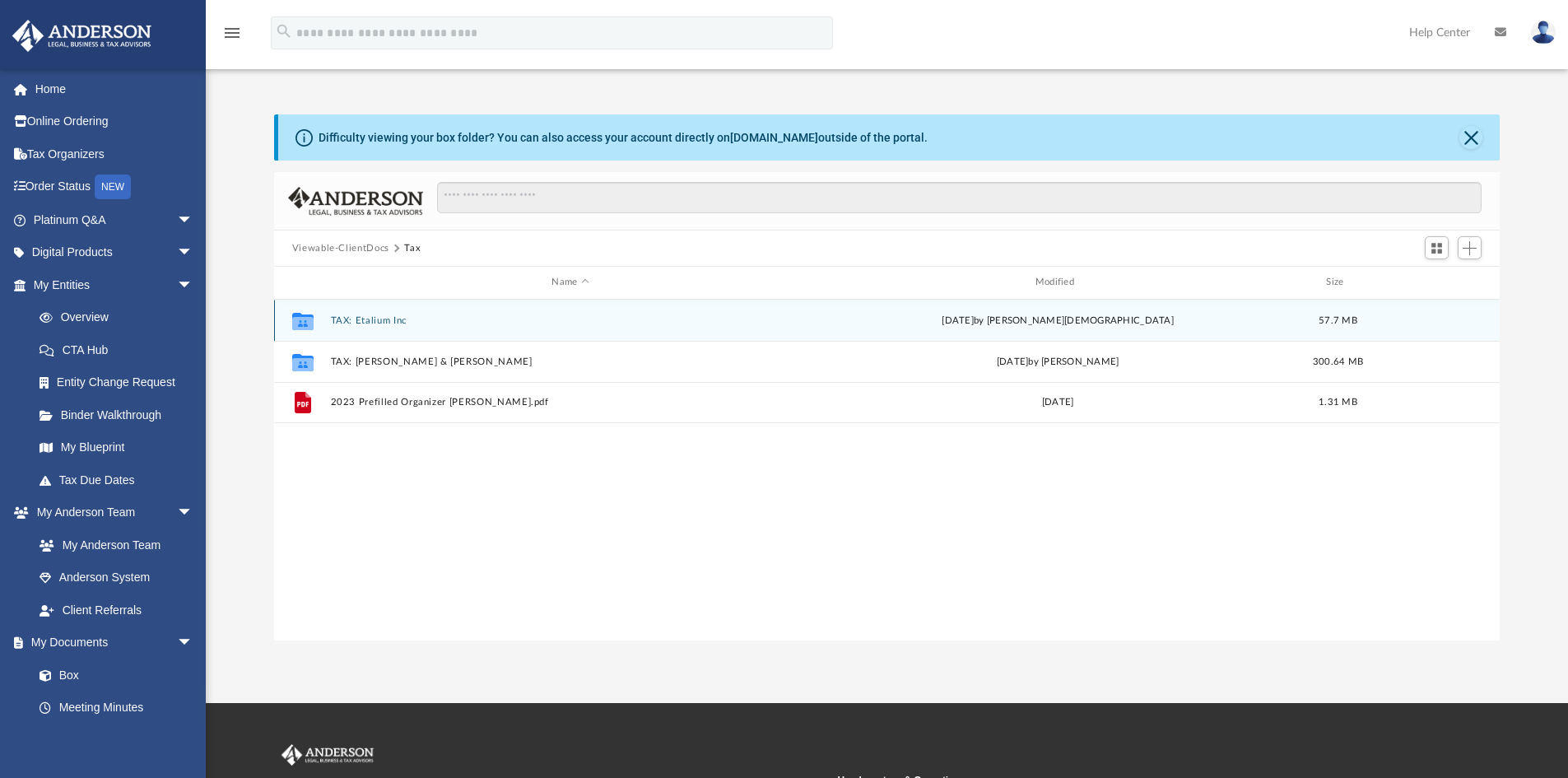
click at [361, 322] on button "TAX: Etalium Inc" at bounding box center [570, 321] width 480 height 11
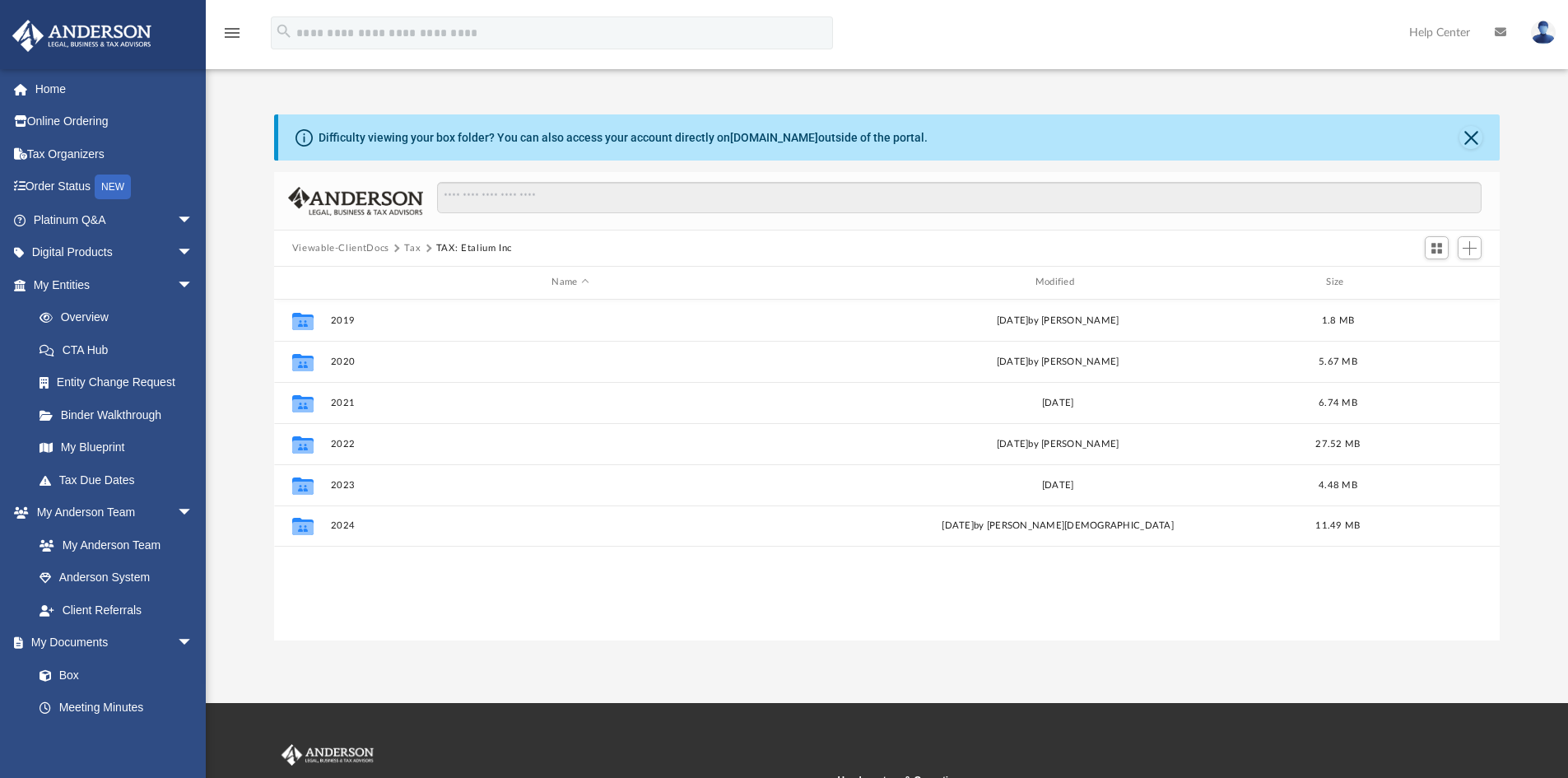
click at [416, 245] on button "Tax" at bounding box center [412, 249] width 17 height 15
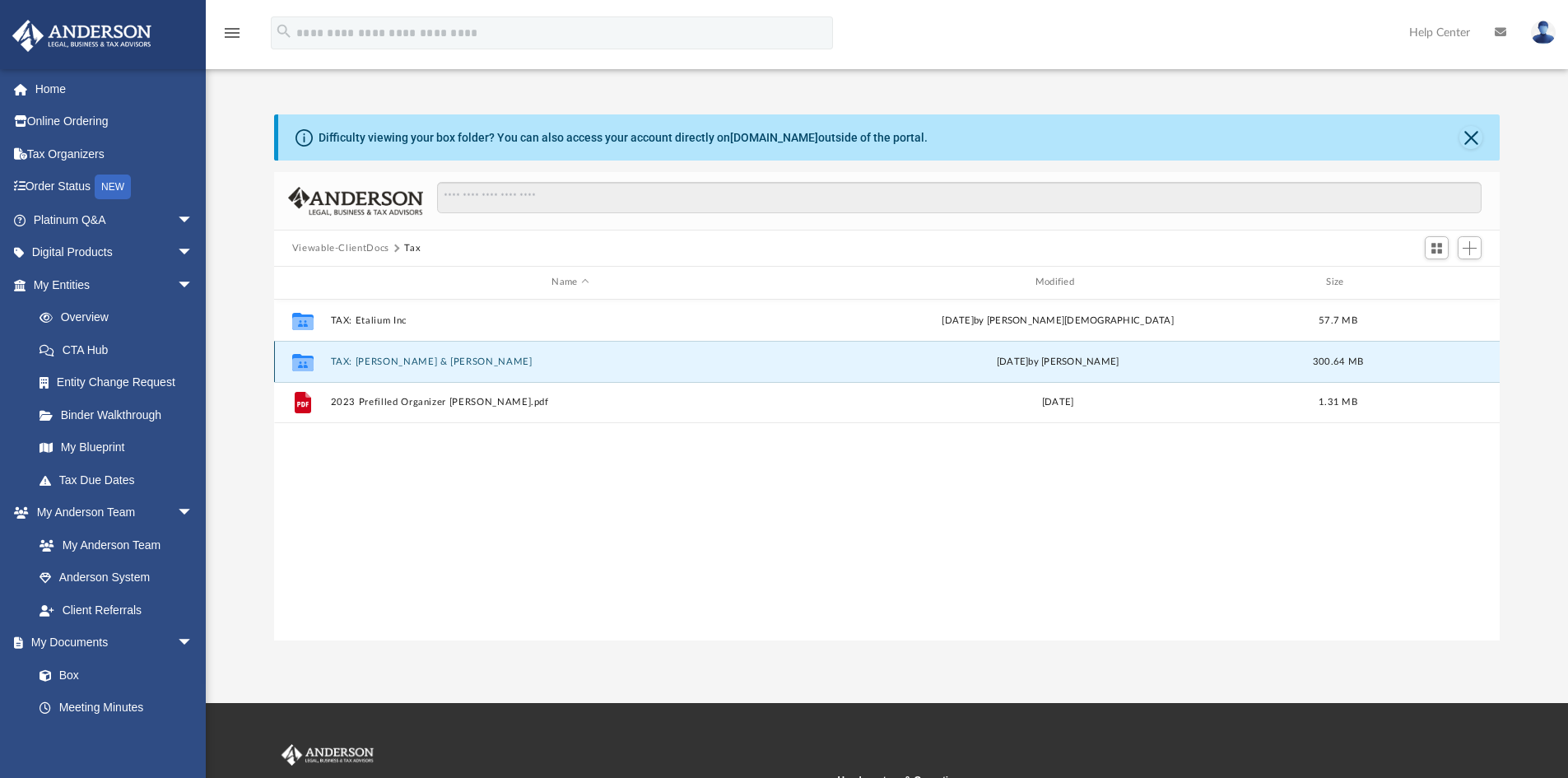
click at [378, 367] on button "TAX: Zaccagnino, Alexandra & Michael" at bounding box center [570, 362] width 480 height 11
